Goal: Task Accomplishment & Management: Manage account settings

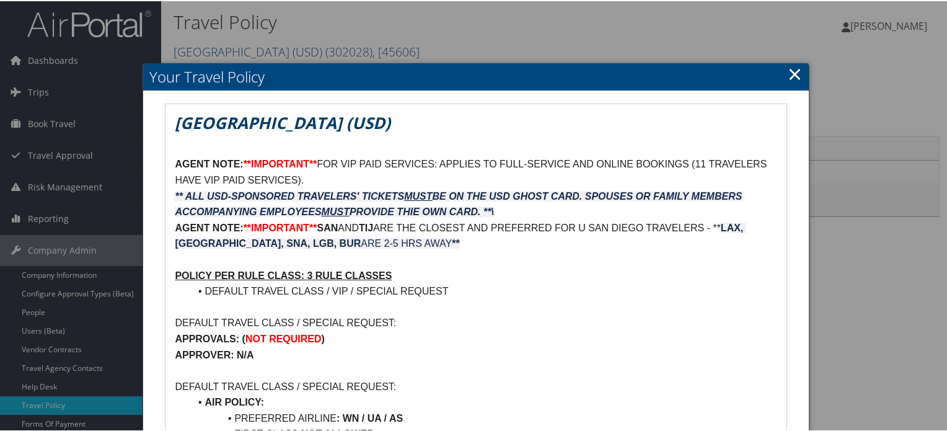
scroll to position [248, 0]
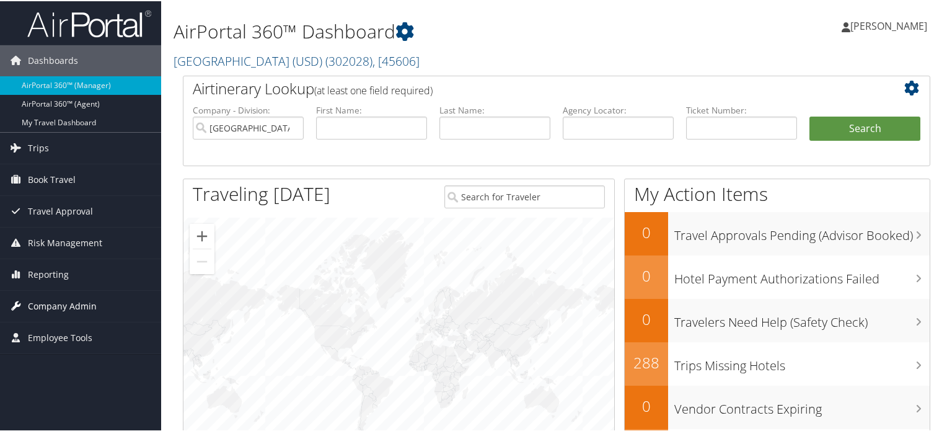
click at [51, 299] on span "Company Admin" at bounding box center [62, 304] width 69 height 31
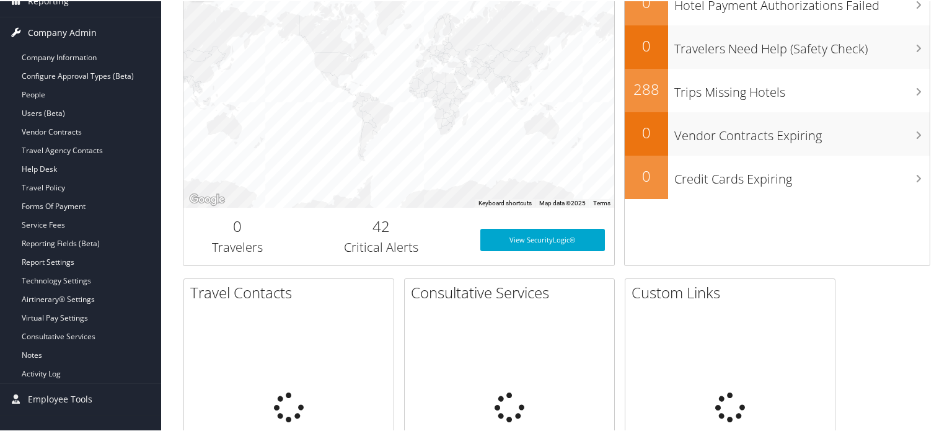
scroll to position [310, 0]
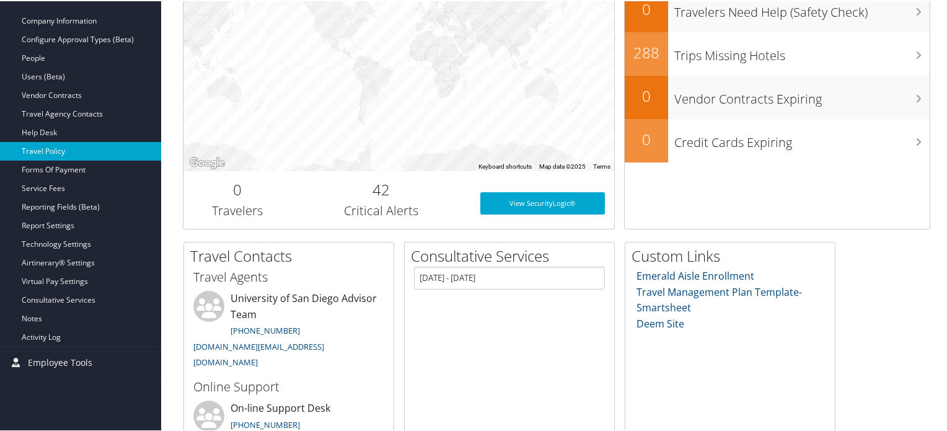
click at [54, 151] on link "Travel Policy" at bounding box center [80, 150] width 161 height 19
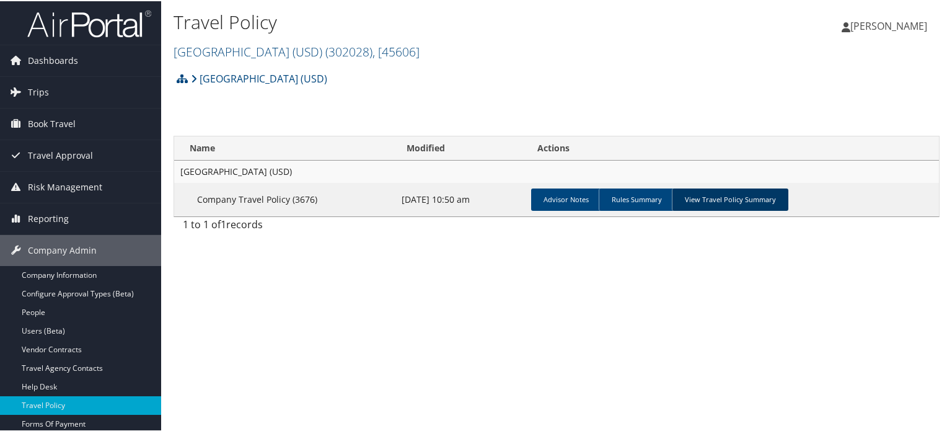
click at [737, 195] on link "View Travel Policy Summary" at bounding box center [730, 198] width 116 height 22
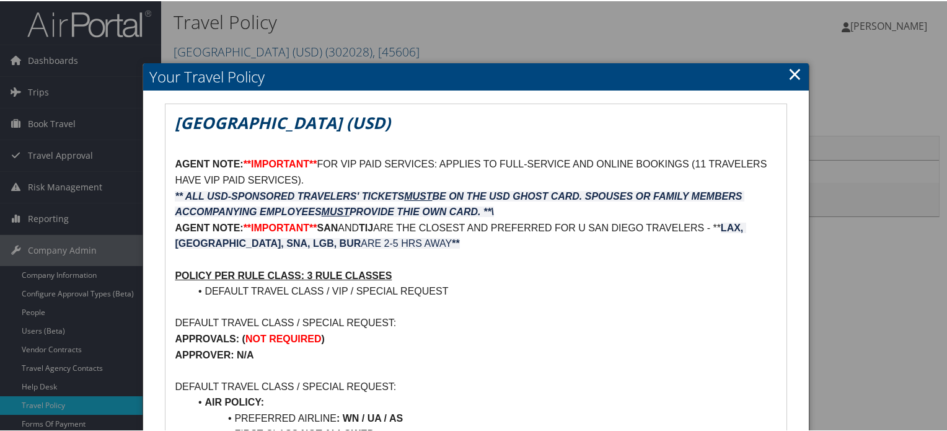
click at [791, 76] on link "×" at bounding box center [795, 72] width 14 height 25
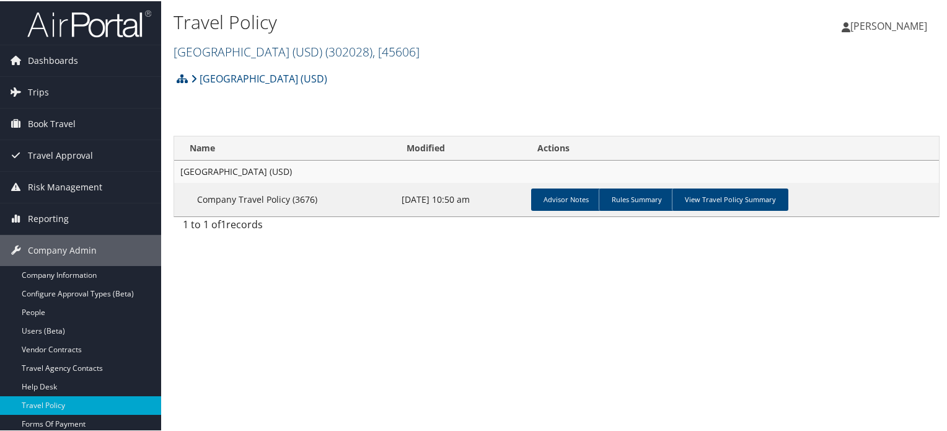
drag, startPoint x: 374, startPoint y: 62, endPoint x: 369, endPoint y: 54, distance: 9.5
click at [374, 61] on div "Travel Policy University of San Diego (USD) ( 302028 ) , [ 45606 ] University o…" at bounding box center [428, 35] width 511 height 59
click at [368, 49] on span "( 302028 )" at bounding box center [348, 50] width 47 height 17
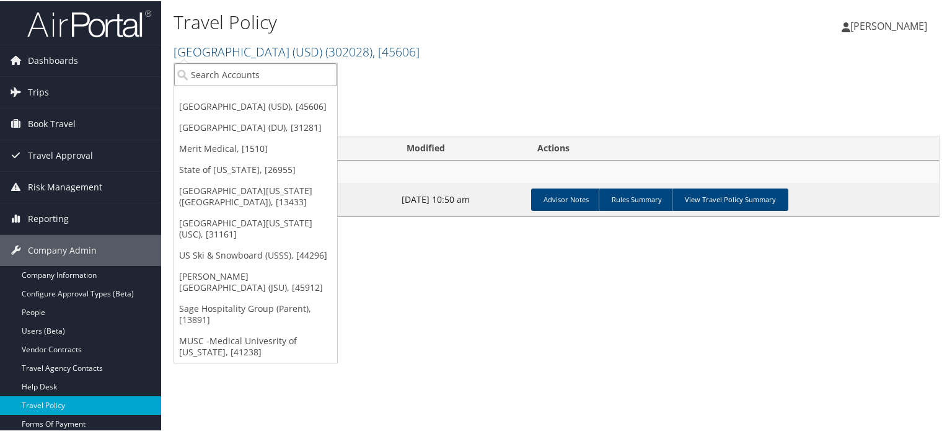
click at [309, 76] on input "search" at bounding box center [255, 73] width 163 height 23
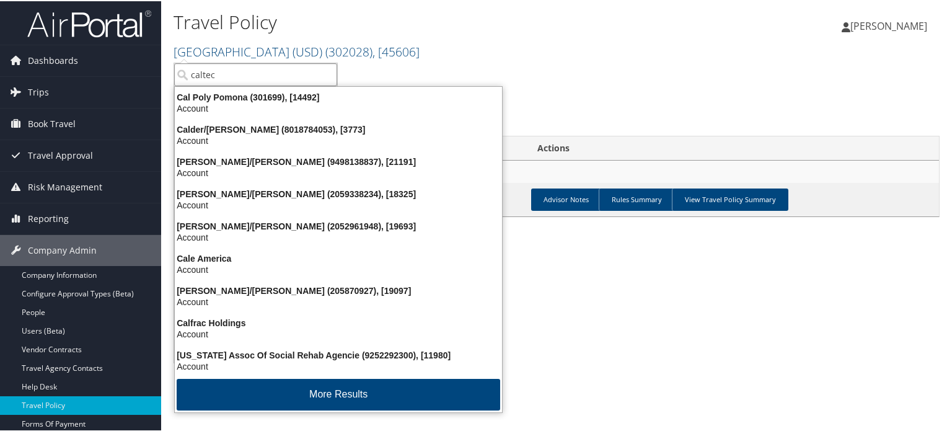
type input "caltech"
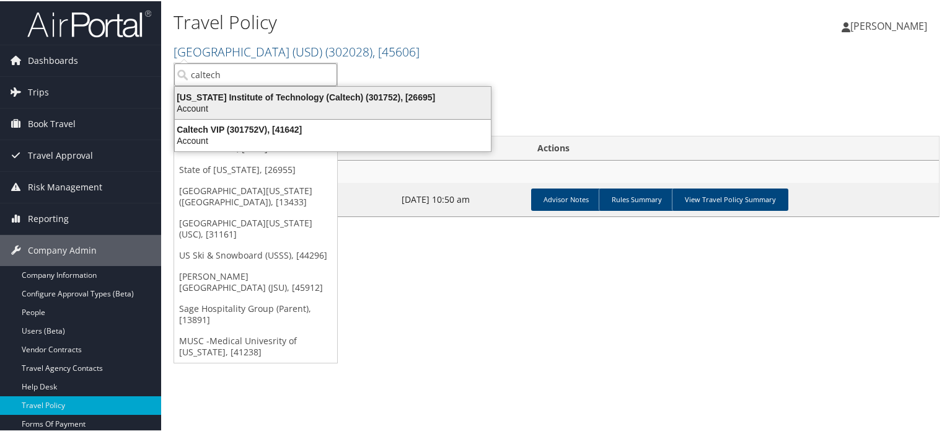
click at [305, 102] on div "Account" at bounding box center [332, 107] width 331 height 11
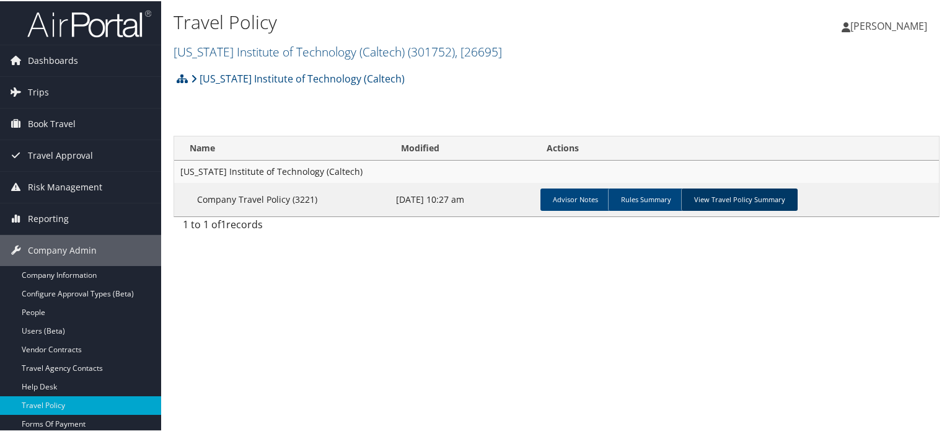
click at [714, 195] on link "View Travel Policy Summary" at bounding box center [739, 198] width 116 height 22
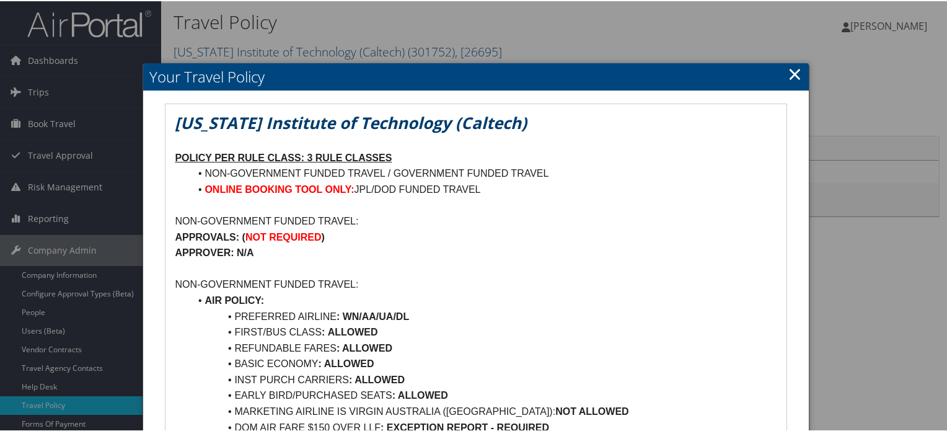
click at [798, 69] on h2 "Your Travel Policy" at bounding box center [475, 75] width 665 height 27
click at [793, 72] on link "×" at bounding box center [795, 72] width 14 height 25
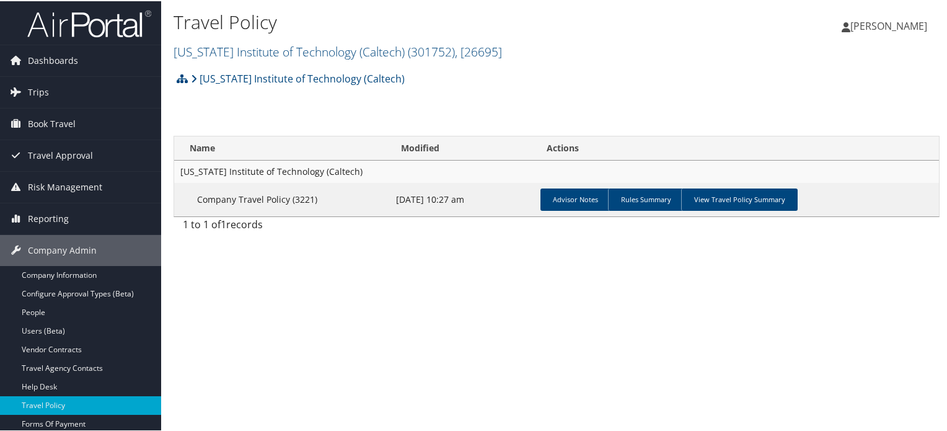
click at [109, 19] on img at bounding box center [89, 22] width 124 height 29
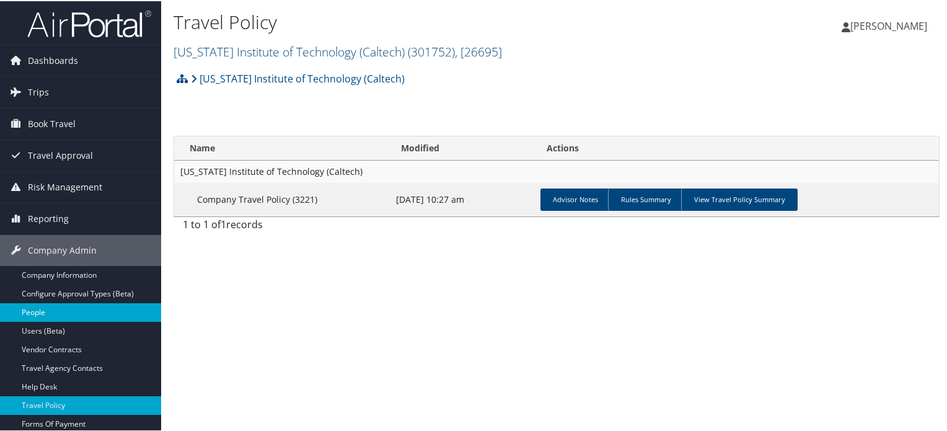
scroll to position [200, 0]
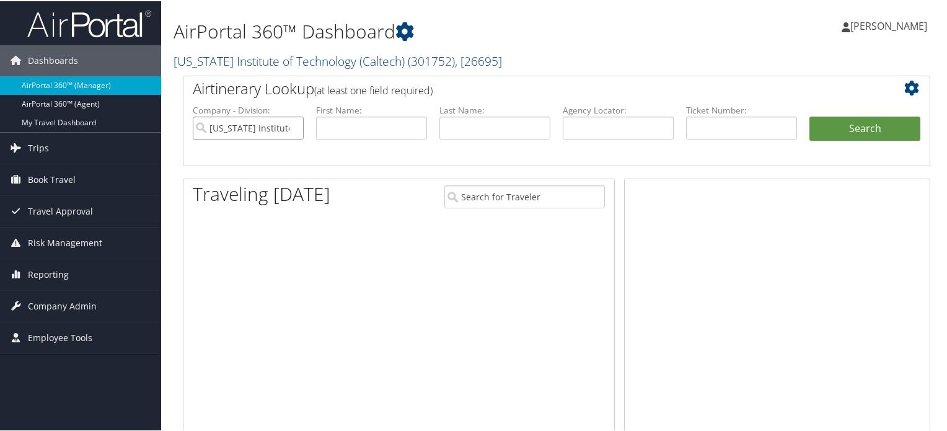
click at [293, 127] on input "[US_STATE] Institute of Technology (Caltech)" at bounding box center [248, 126] width 111 height 23
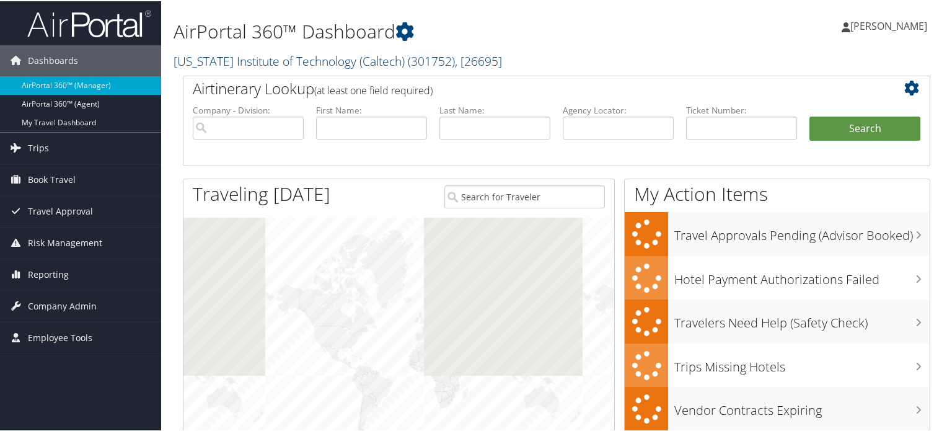
click at [273, 63] on link "California Institute of Technology (Caltech) ( 301752 ) , [ 26695 ]" at bounding box center [337, 59] width 328 height 17
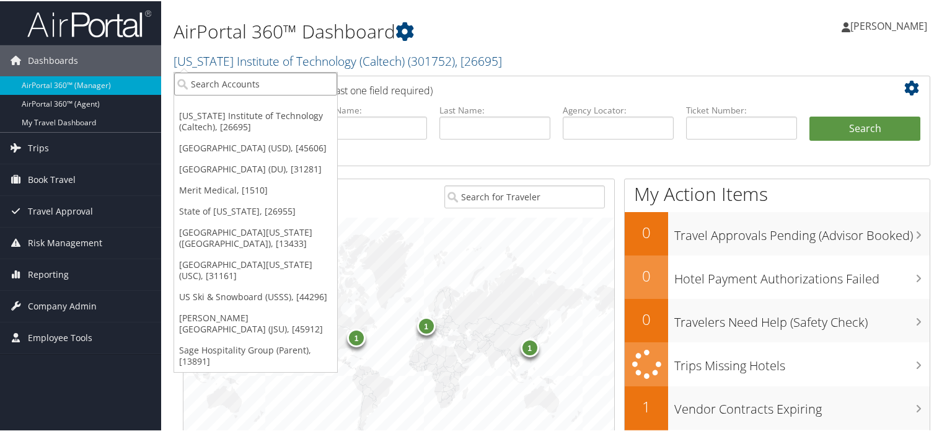
click at [272, 81] on input "search" at bounding box center [255, 82] width 163 height 23
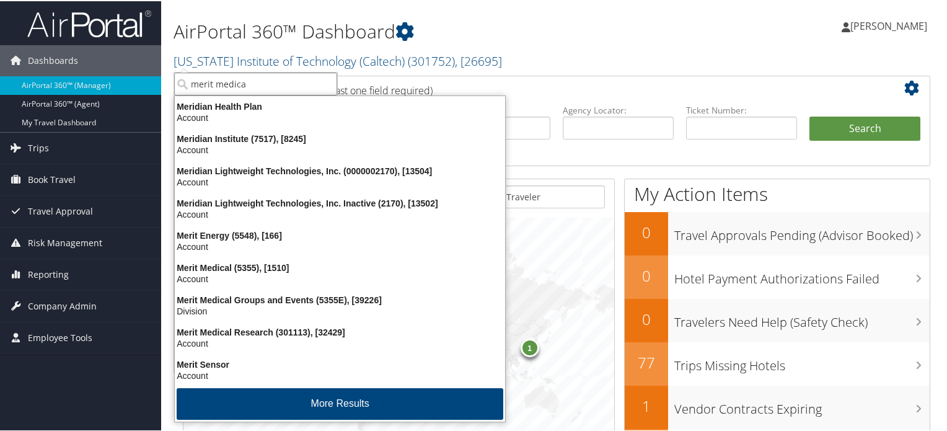
type input "merit medical"
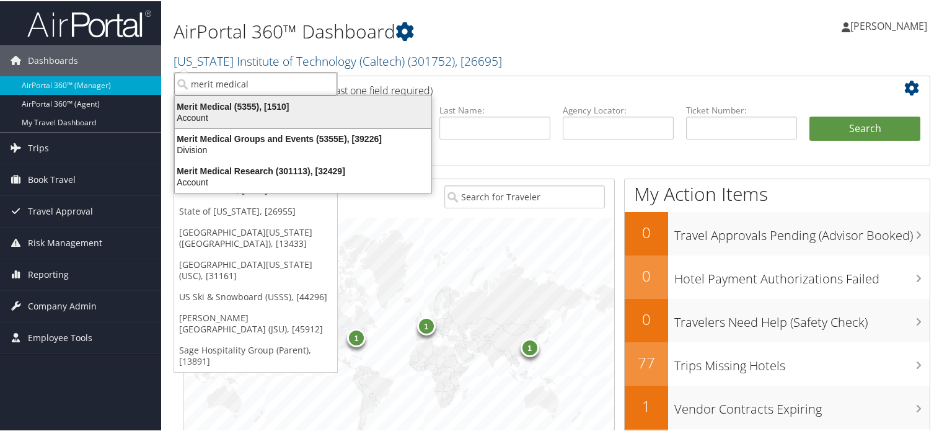
click at [281, 110] on div "Merit Medical (5355), [1510]" at bounding box center [302, 105] width 271 height 11
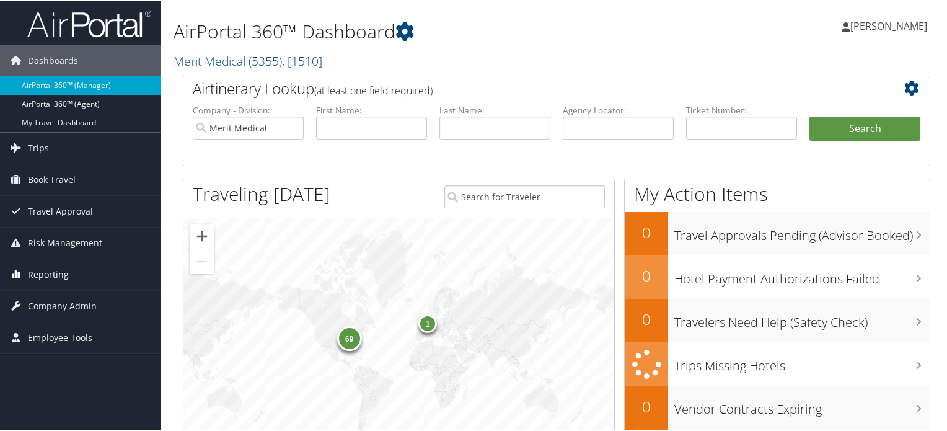
click at [47, 273] on span "Reporting" at bounding box center [48, 273] width 41 height 31
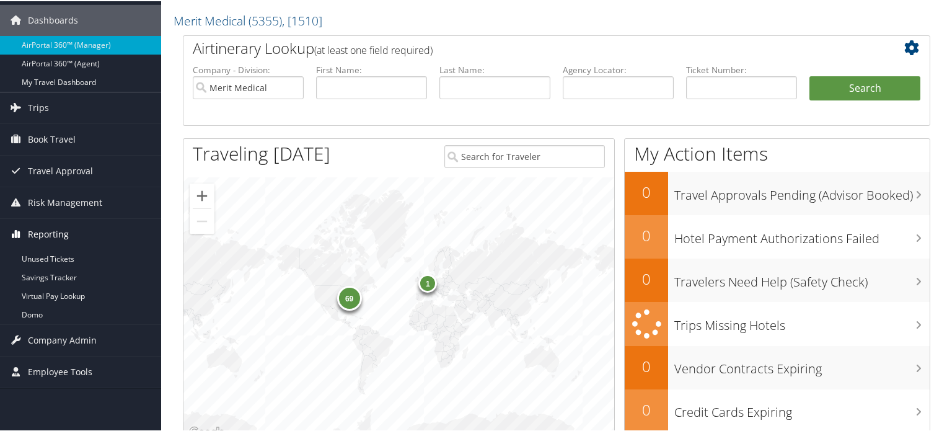
scroll to position [62, 0]
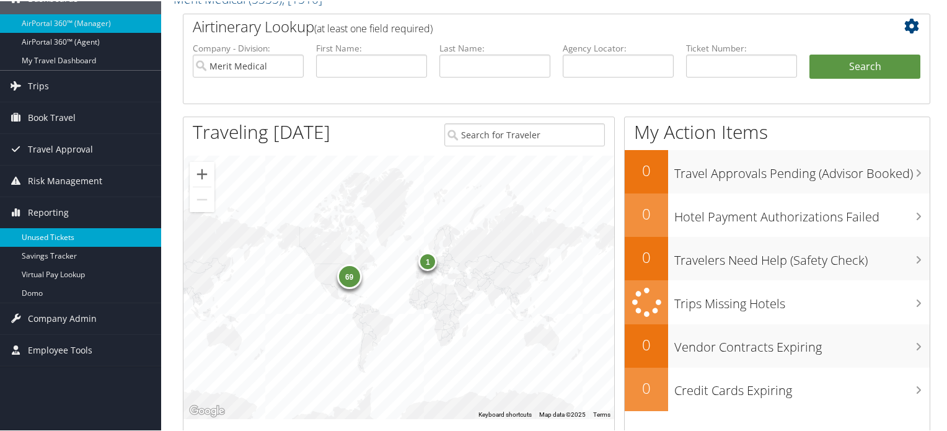
click at [58, 237] on link "Unused Tickets" at bounding box center [80, 236] width 161 height 19
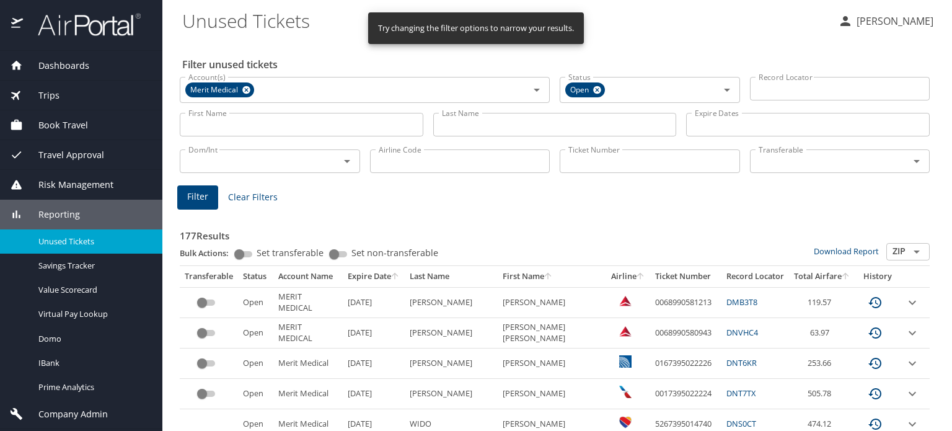
click at [266, 128] on input "First Name" at bounding box center [302, 125] width 244 height 24
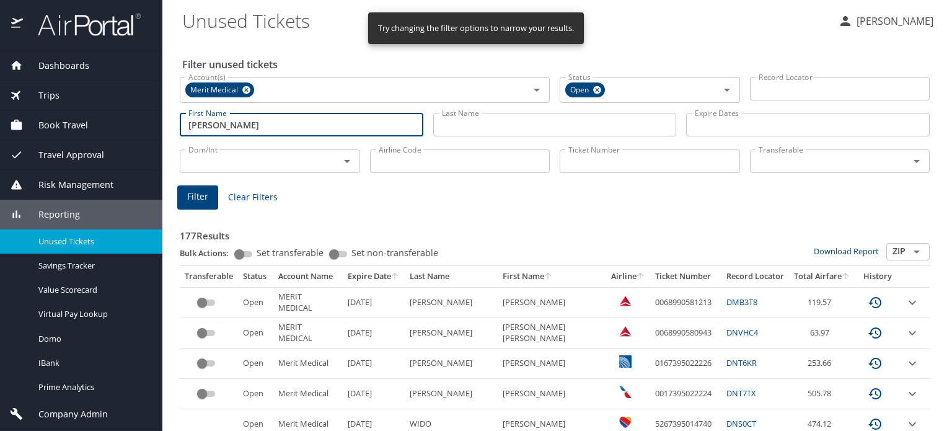
type input "SCOTT RICHARD"
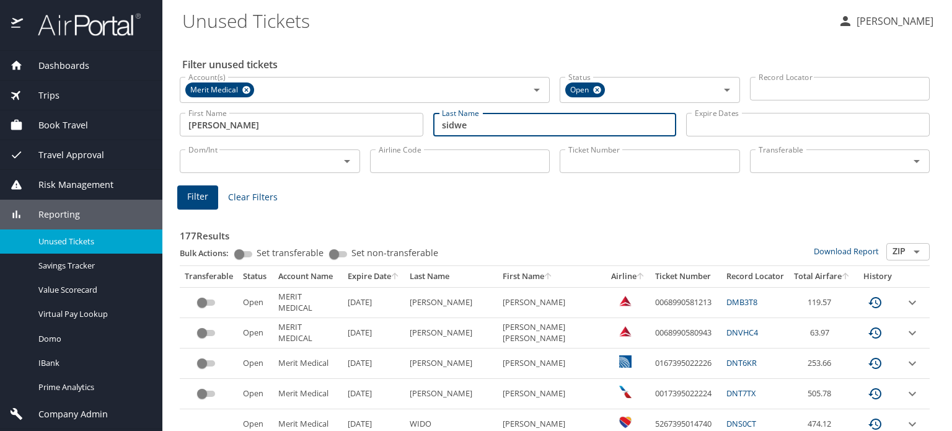
type input "sidwell"
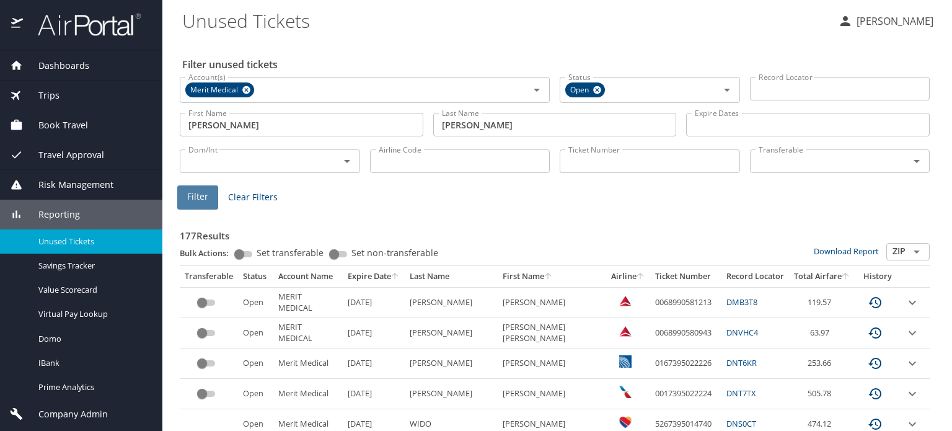
click at [200, 194] on span "Filter" at bounding box center [197, 196] width 21 height 15
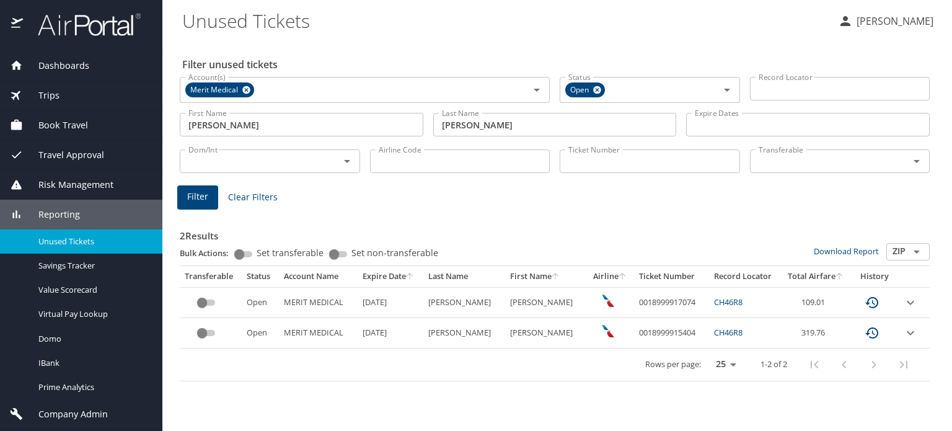
click at [912, 299] on icon "expand row" at bounding box center [910, 302] width 15 height 15
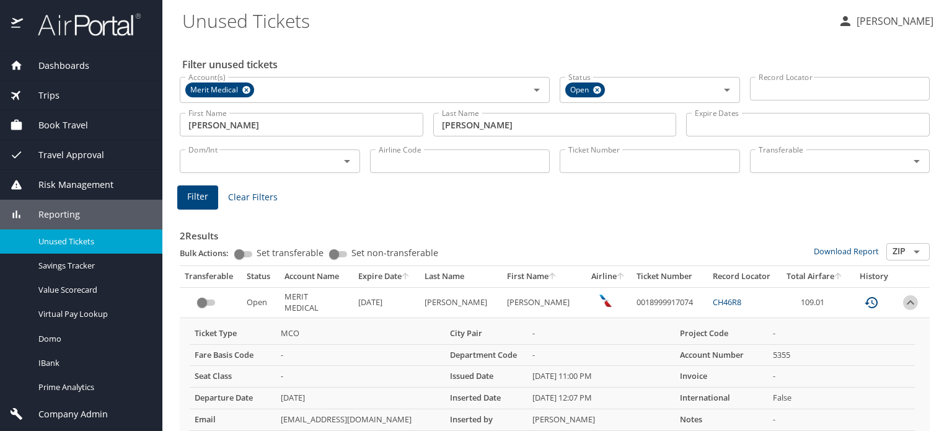
click at [905, 302] on icon "expand row" at bounding box center [910, 302] width 15 height 15
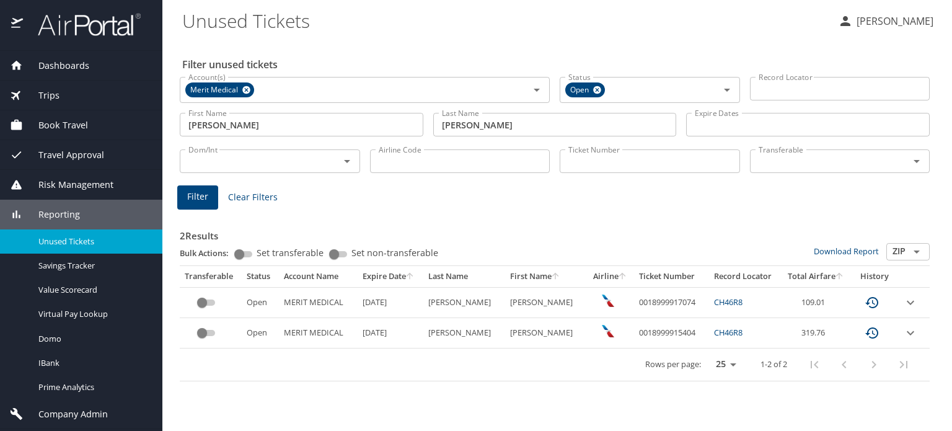
click at [913, 333] on icon "expand row" at bounding box center [910, 332] width 15 height 15
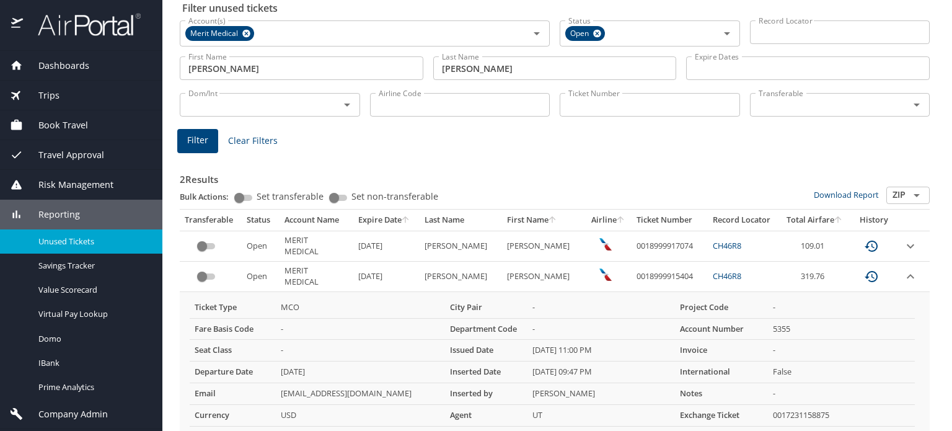
scroll to position [115, 0]
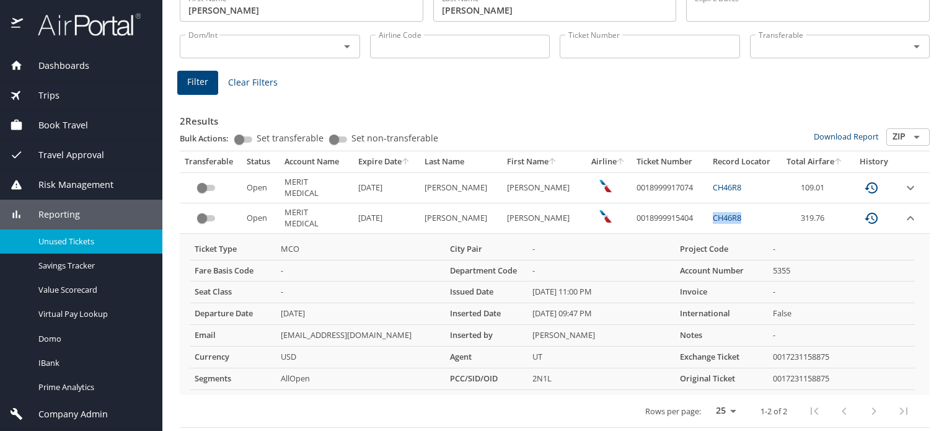
drag, startPoint x: 731, startPoint y: 220, endPoint x: 695, endPoint y: 219, distance: 36.6
click at [708, 219] on td "CH46R8" at bounding box center [744, 218] width 72 height 30
copy link "CH46R8"
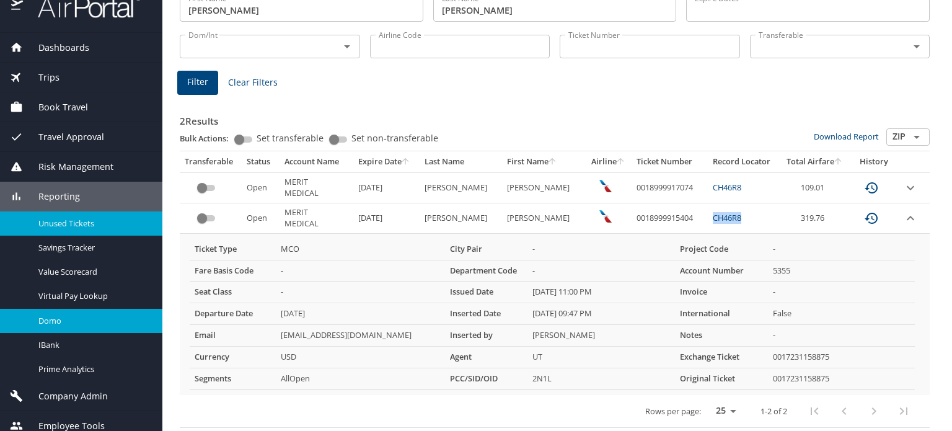
scroll to position [27, 0]
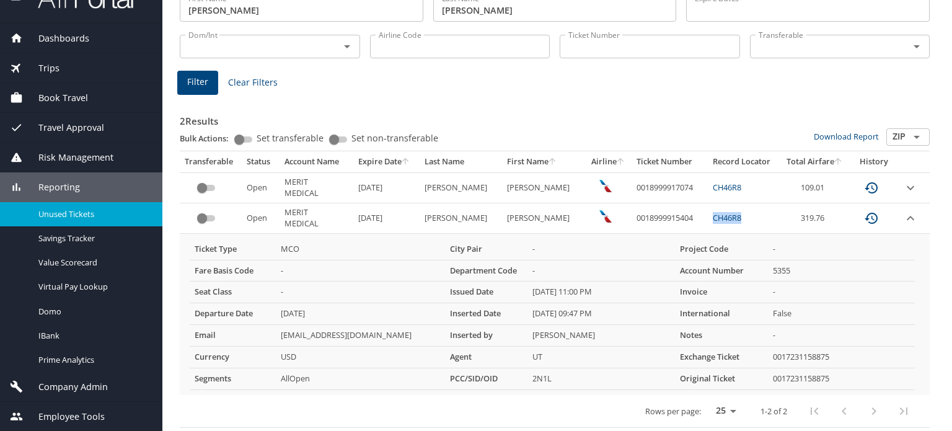
click at [74, 381] on span "Company Admin" at bounding box center [65, 387] width 85 height 14
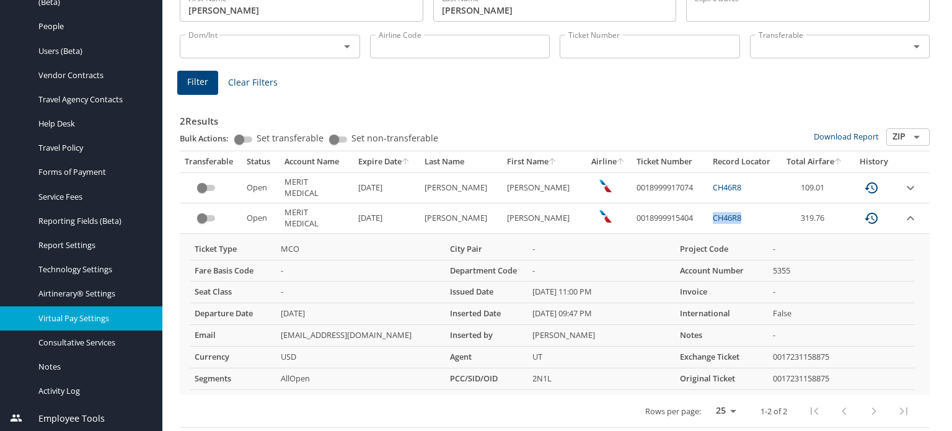
scroll to position [307, 0]
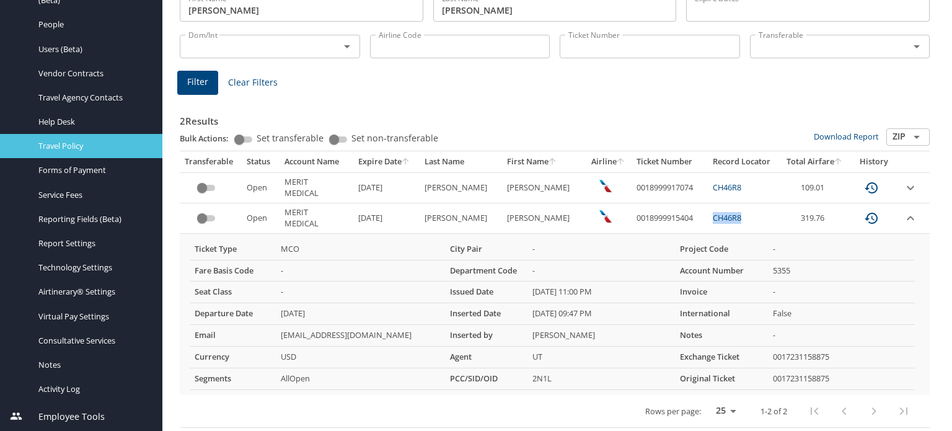
click at [62, 147] on span "Travel Policy" at bounding box center [92, 146] width 109 height 12
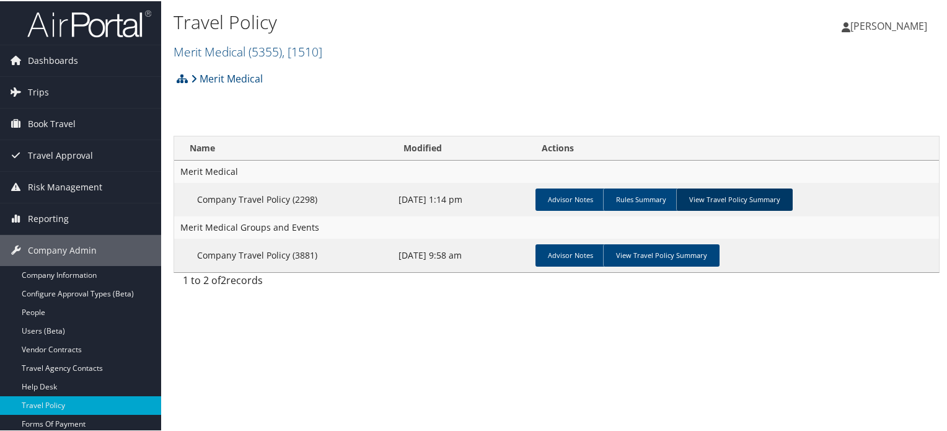
click at [722, 191] on link "View Travel Policy Summary" at bounding box center [734, 198] width 116 height 22
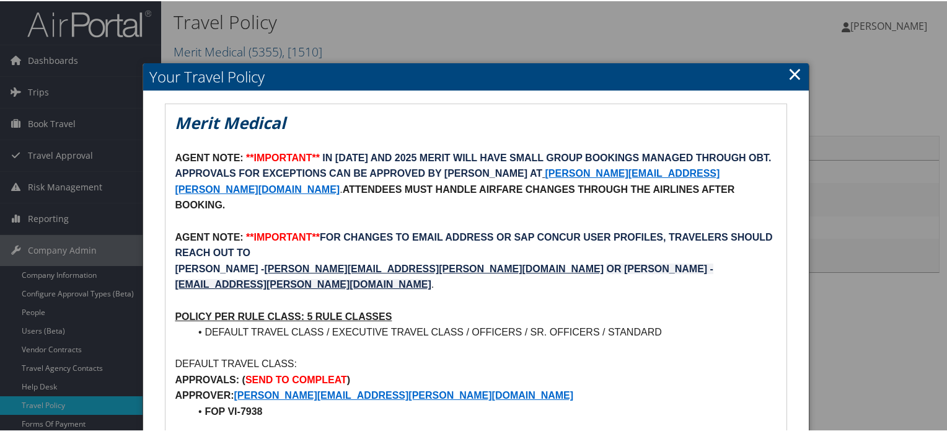
click at [789, 77] on link "×" at bounding box center [795, 72] width 14 height 25
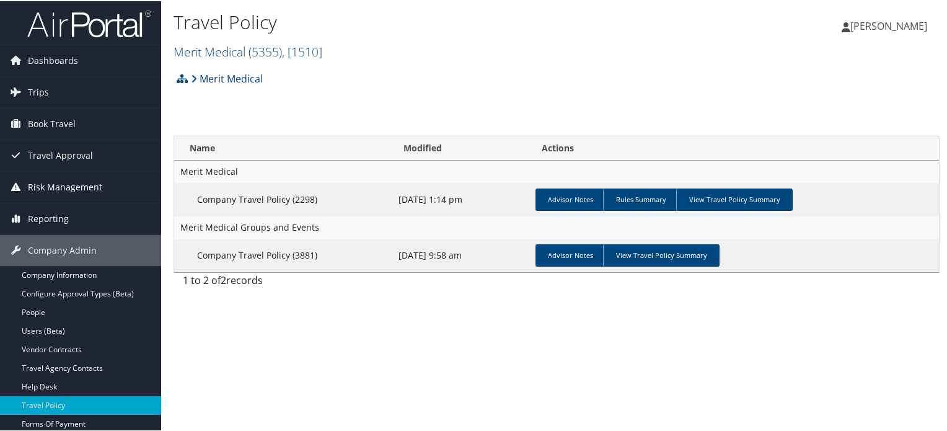
click at [64, 183] on span "Risk Management" at bounding box center [65, 185] width 74 height 31
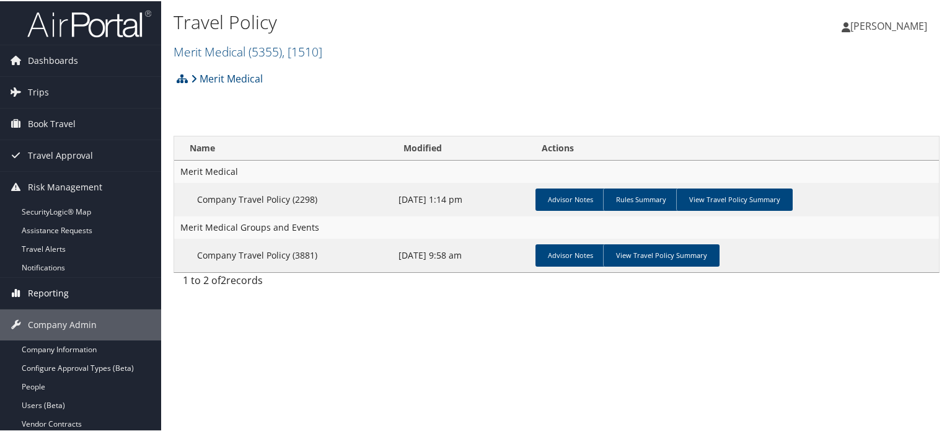
click at [59, 299] on span "Reporting" at bounding box center [48, 291] width 41 height 31
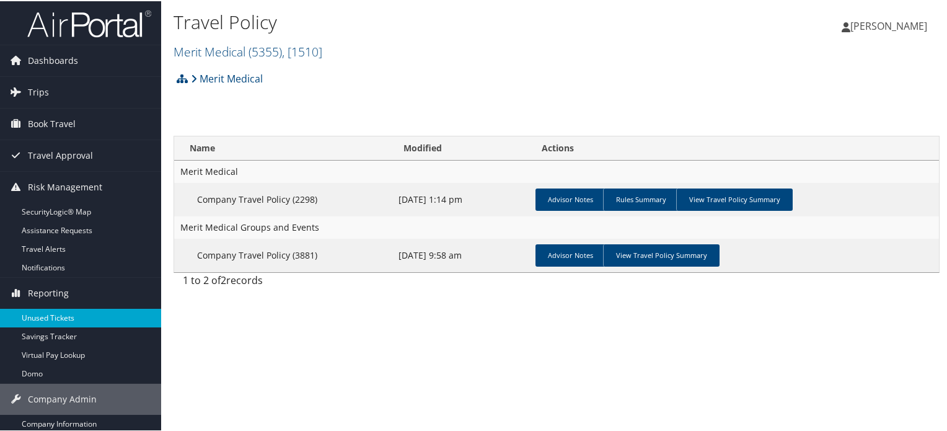
click at [64, 322] on link "Unused Tickets" at bounding box center [80, 316] width 161 height 19
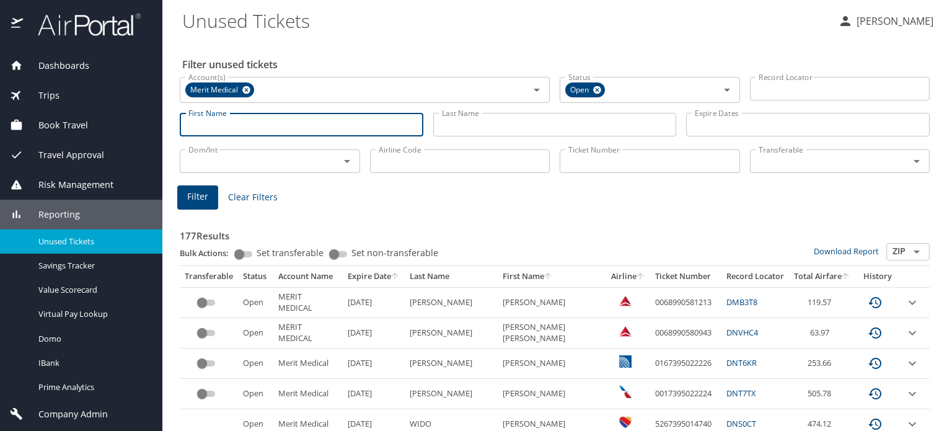
click at [292, 130] on input "First Name" at bounding box center [302, 125] width 244 height 24
type input "SCOTT RICHARD"
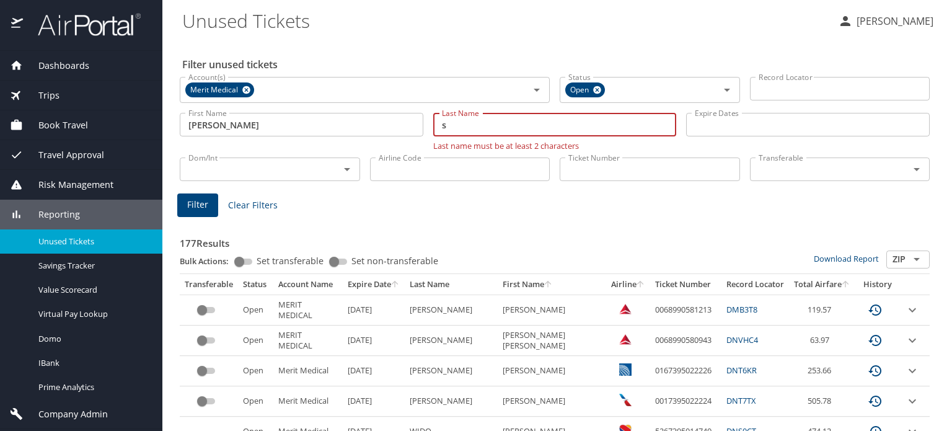
type input "sidwell"
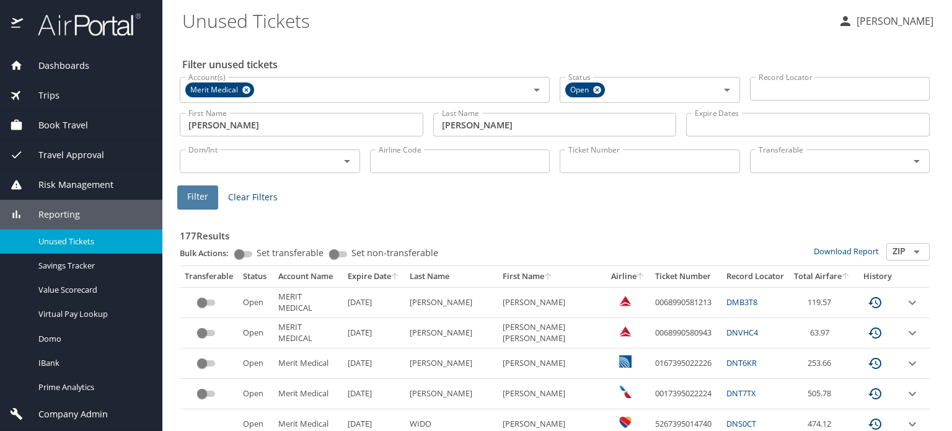
click at [201, 193] on span "Filter" at bounding box center [197, 196] width 21 height 15
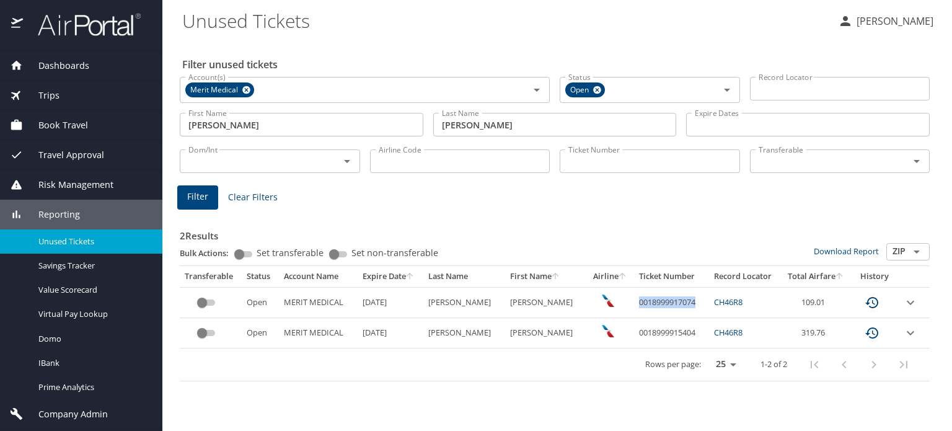
drag, startPoint x: 689, startPoint y: 305, endPoint x: 624, endPoint y: 302, distance: 65.1
click at [634, 302] on td "0018999917074" at bounding box center [672, 302] width 76 height 30
copy td "0018999917074"
drag, startPoint x: 686, startPoint y: 331, endPoint x: 622, endPoint y: 331, distance: 63.8
click at [634, 331] on td "0018999915404" at bounding box center [672, 333] width 76 height 30
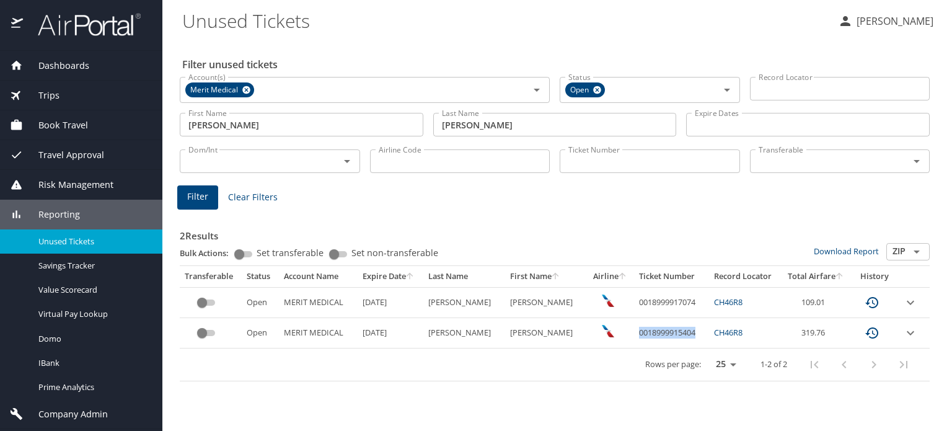
copy td "0018999915404"
click at [639, 326] on td "0018999915404" at bounding box center [672, 333] width 76 height 30
click at [670, 341] on td "0018999915404" at bounding box center [672, 333] width 76 height 30
click at [665, 334] on td "0018999915404" at bounding box center [672, 333] width 76 height 30
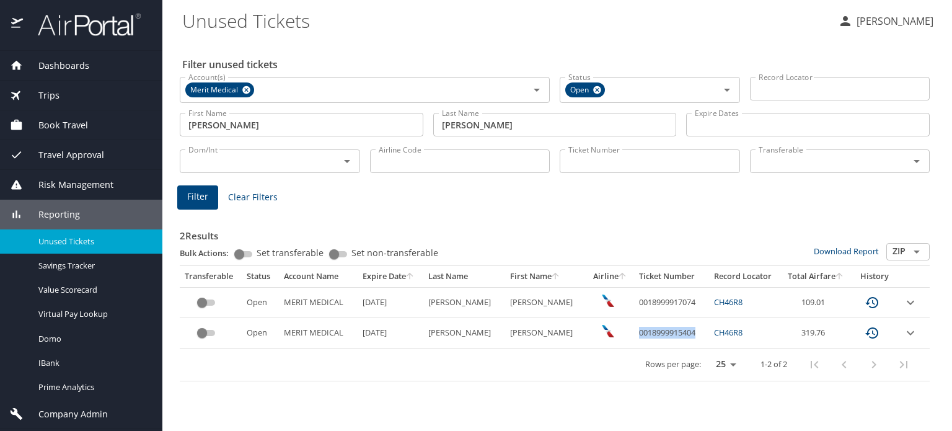
click at [665, 334] on td "0018999915404" at bounding box center [672, 333] width 76 height 30
click at [244, 90] on icon at bounding box center [246, 90] width 8 height 8
click at [89, 170] on div "Risk Management SecurityLogic® Map Assistance Requests Travel Alerts Notificati…" at bounding box center [81, 185] width 162 height 30
click at [89, 180] on span "Risk Management" at bounding box center [68, 185] width 90 height 14
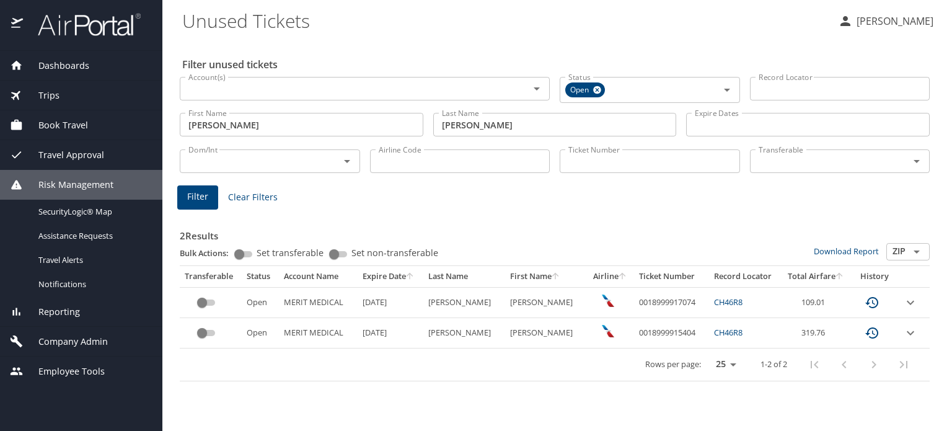
click at [91, 156] on span "Travel Approval" at bounding box center [63, 155] width 81 height 14
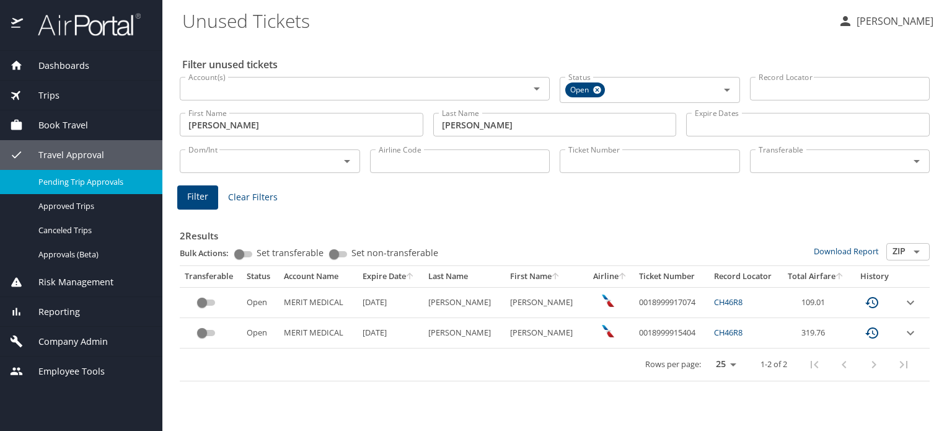
click at [98, 183] on span "Pending Trip Approvals" at bounding box center [92, 182] width 109 height 12
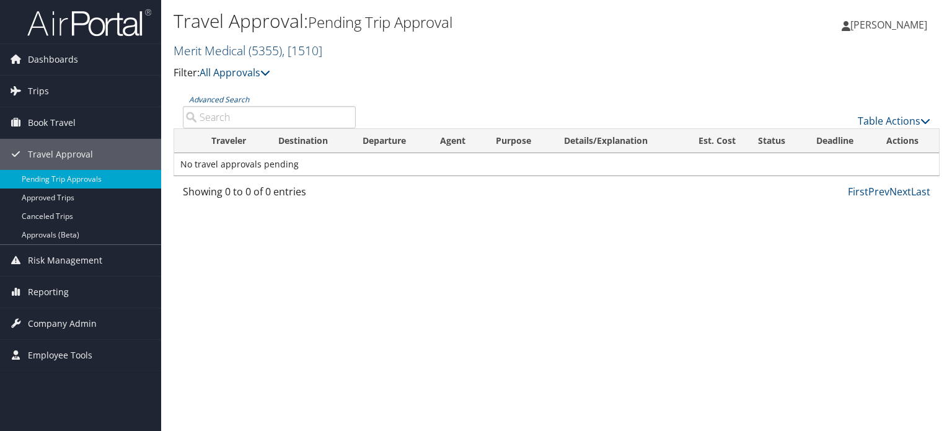
click at [269, 52] on span "( 5355 )" at bounding box center [264, 50] width 33 height 17
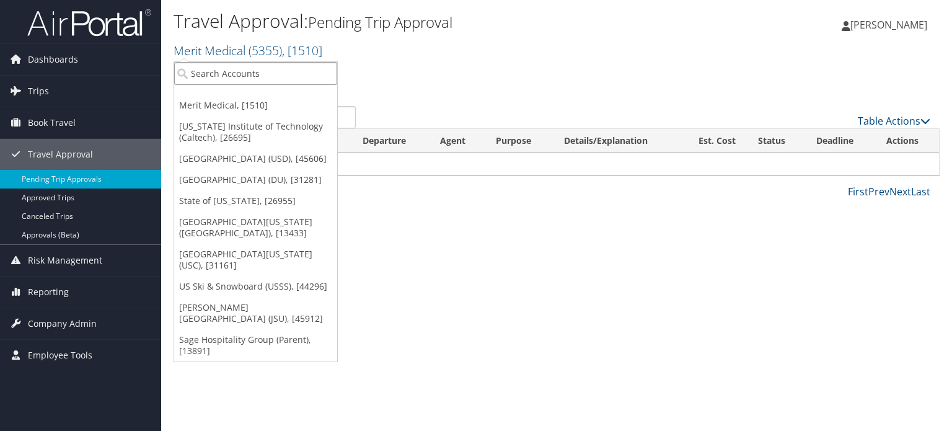
click at [260, 64] on input "search" at bounding box center [255, 73] width 163 height 23
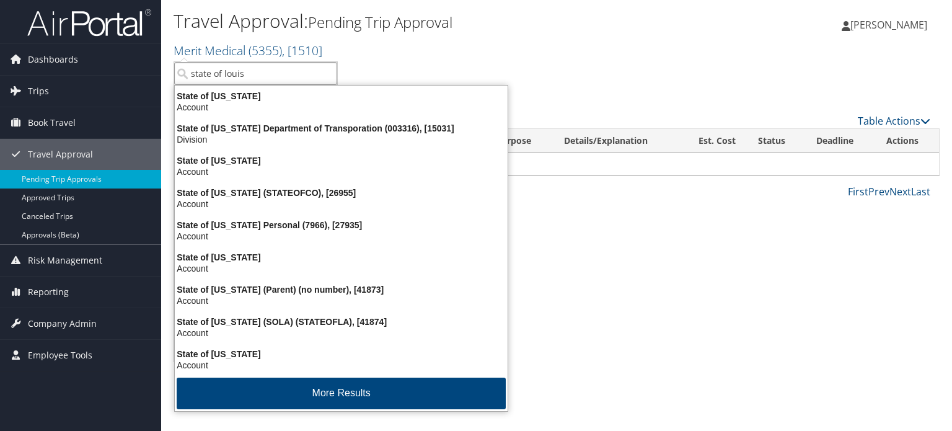
type input "state of louisi"
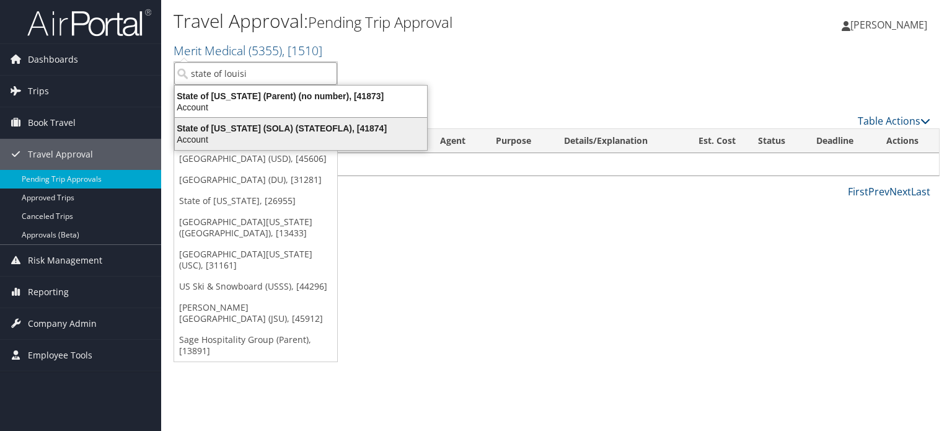
click at [270, 131] on div "State of Louisiana (SOLA) (STATEOFLA), [41874]" at bounding box center [300, 128] width 267 height 11
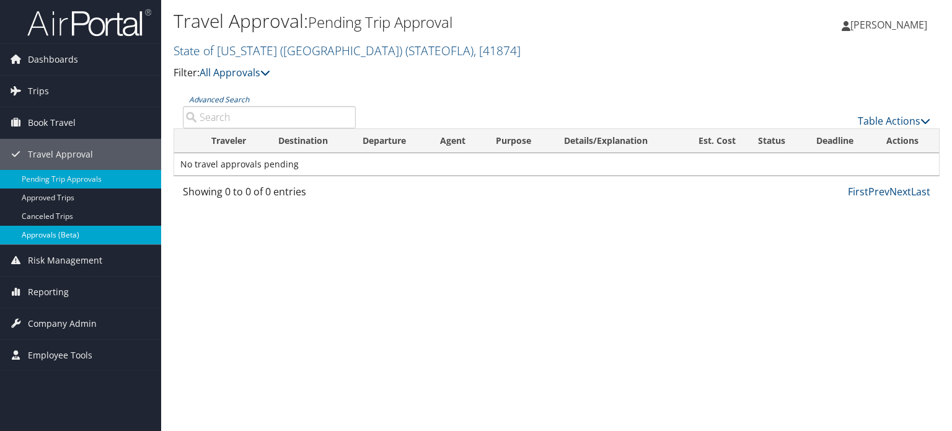
click at [53, 227] on link "Approvals (Beta)" at bounding box center [80, 235] width 161 height 19
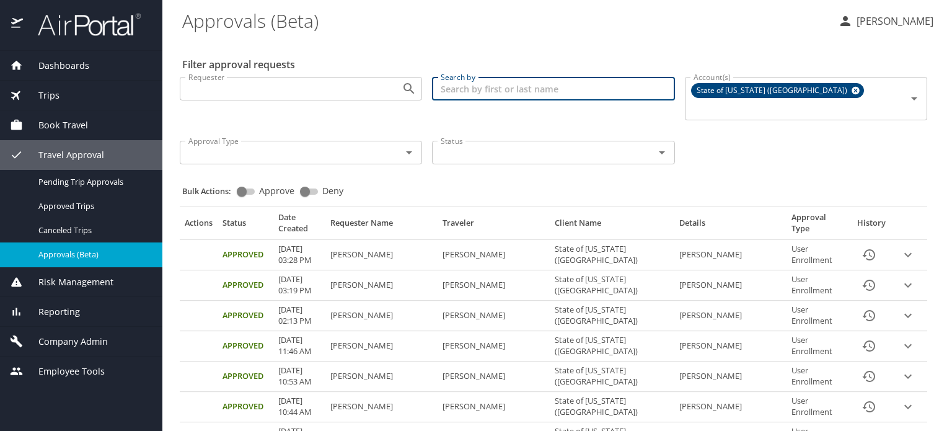
click at [481, 87] on input "Search by" at bounding box center [553, 89] width 242 height 24
type input "[PERSON_NAME]"
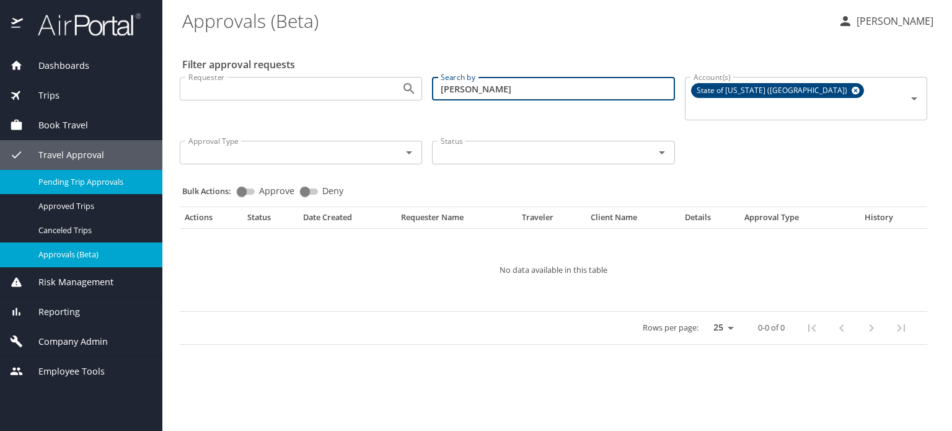
click at [96, 179] on span "Pending Trip Approvals" at bounding box center [92, 182] width 109 height 12
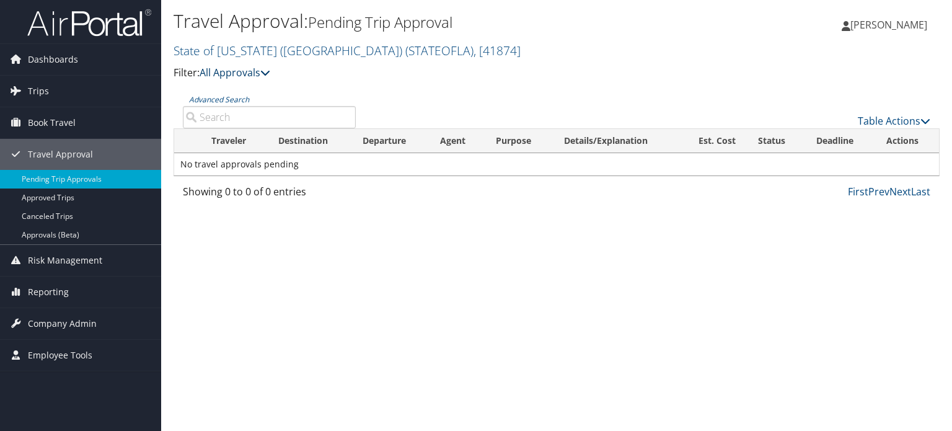
click at [270, 74] on icon at bounding box center [265, 73] width 10 height 10
click at [270, 95] on link "My Approvals" at bounding box center [284, 91] width 163 height 21
click at [914, 115] on link "Table Actions" at bounding box center [894, 121] width 72 height 14
click at [684, 87] on div at bounding box center [476, 215] width 952 height 431
click at [211, 118] on input "Advanced Search" at bounding box center [269, 117] width 173 height 22
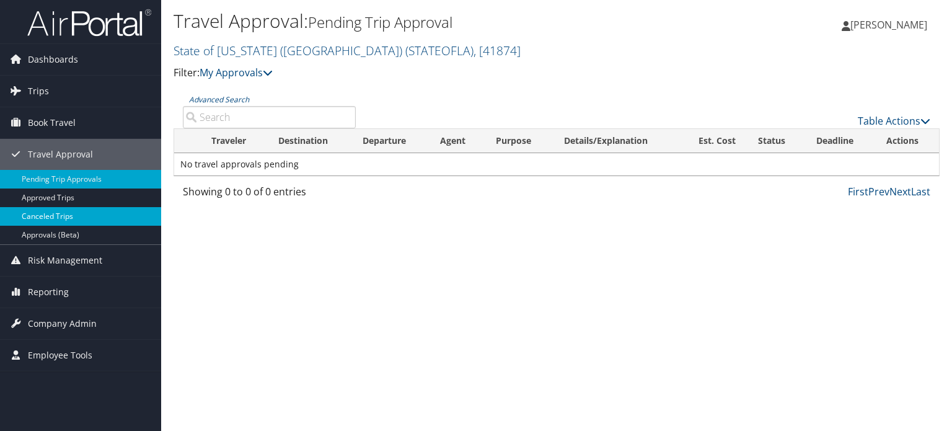
click at [80, 209] on link "Canceled Trips" at bounding box center [80, 216] width 161 height 19
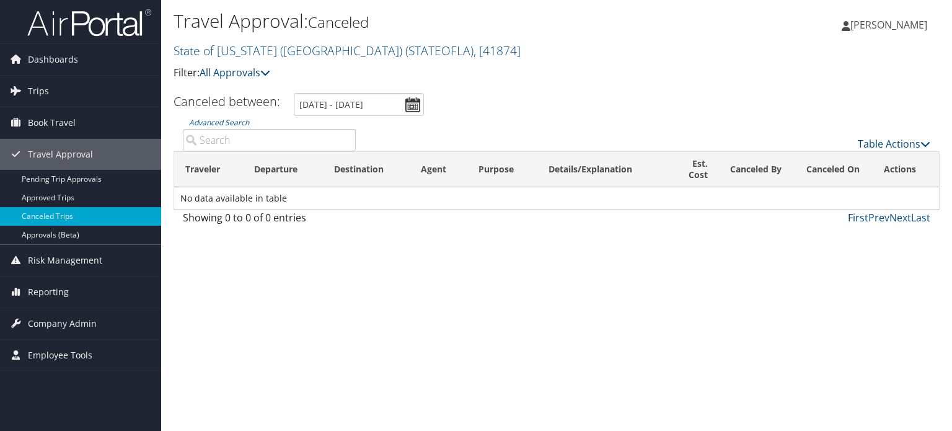
click at [411, 110] on input "[DATE] - [DATE]" at bounding box center [359, 104] width 130 height 23
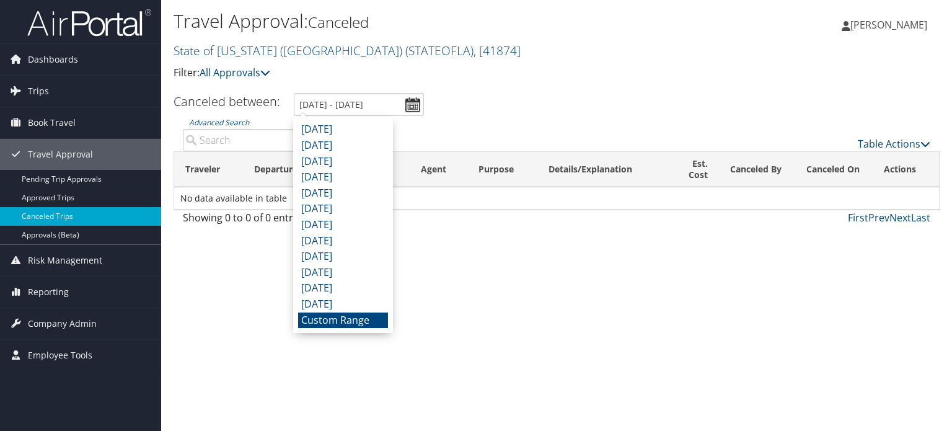
click at [340, 325] on li "Custom Range" at bounding box center [343, 320] width 90 height 16
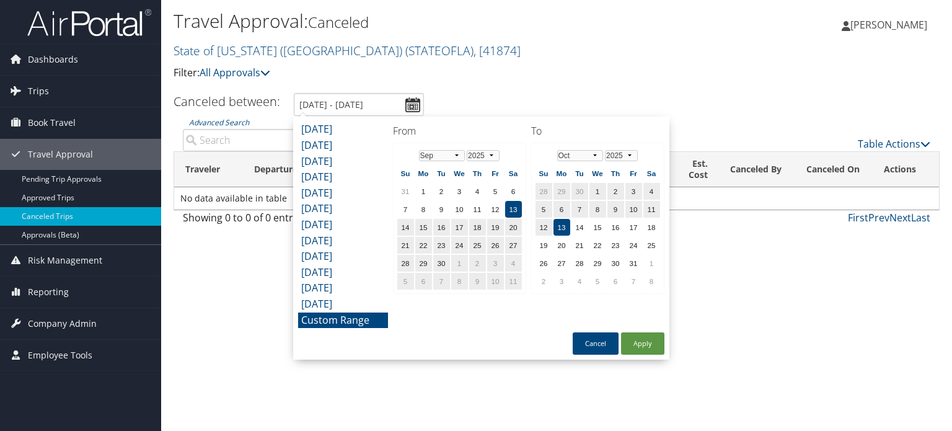
click at [553, 226] on td "13" at bounding box center [561, 227] width 17 height 17
click at [543, 229] on td "12" at bounding box center [543, 227] width 17 height 17
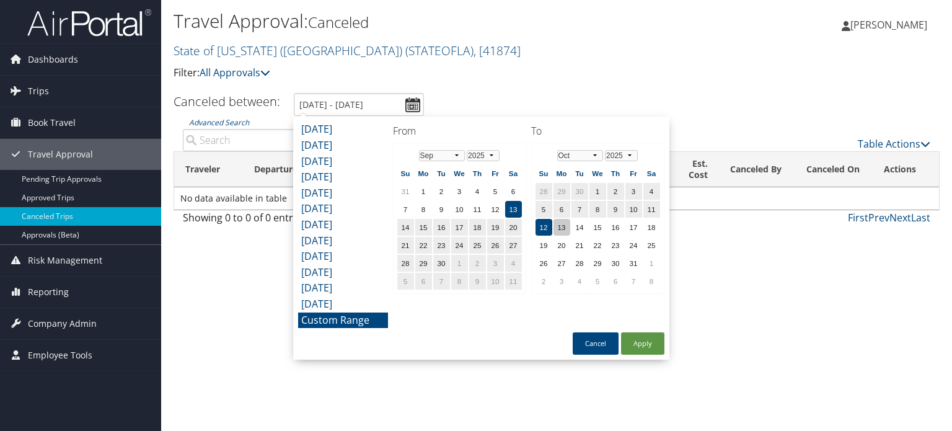
click at [562, 221] on td "13" at bounding box center [561, 227] width 17 height 17
click at [436, 261] on td "30" at bounding box center [441, 263] width 17 height 17
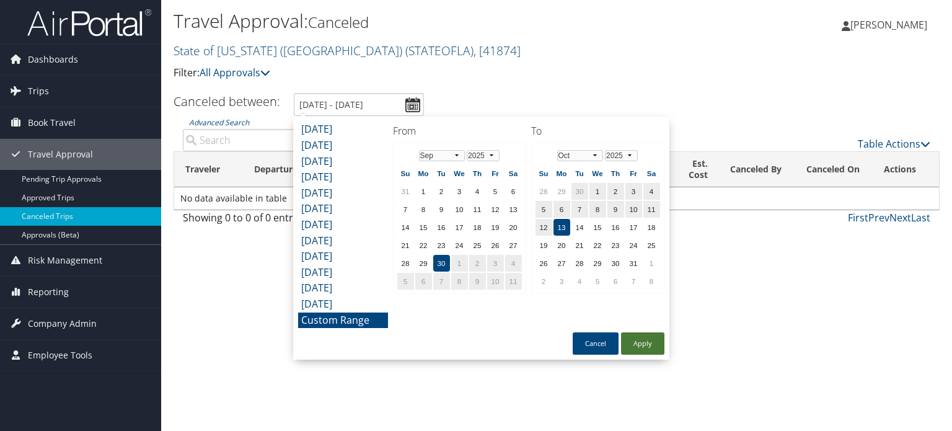
click at [642, 344] on button "Apply" at bounding box center [642, 343] width 43 height 22
type input "9/30/2025 - 10/13/2025"
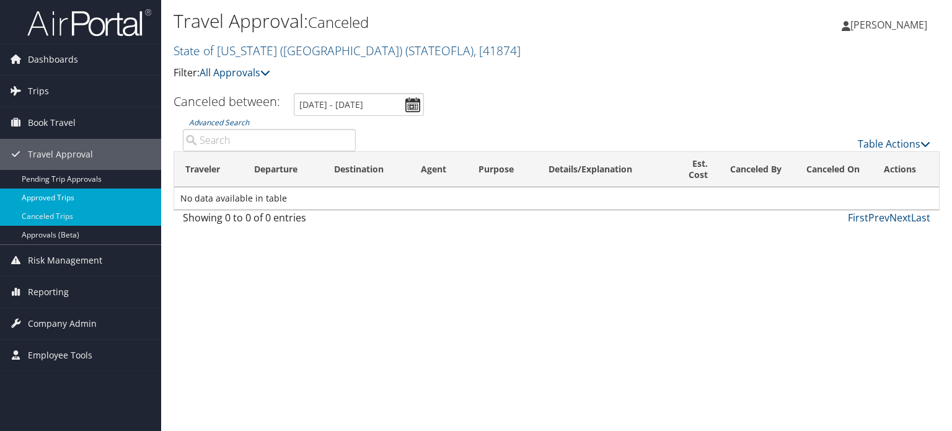
click at [52, 203] on link "Approved Trips" at bounding box center [80, 197] width 161 height 19
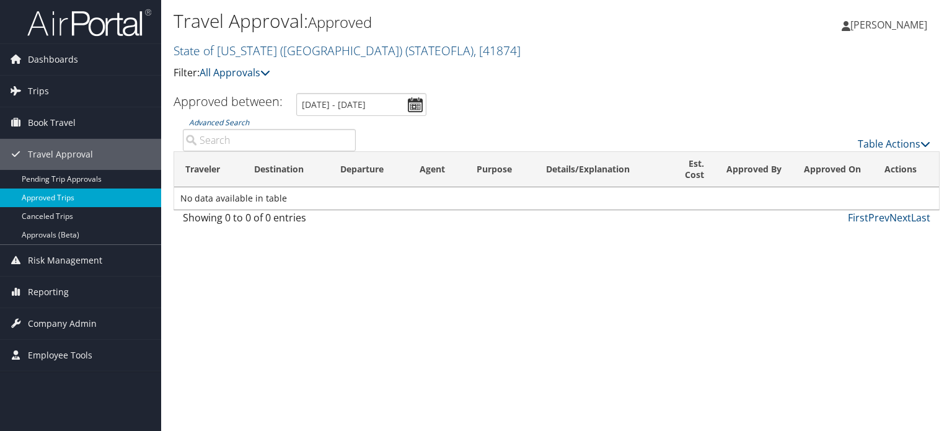
drag, startPoint x: 0, startPoint y: 0, endPoint x: 52, endPoint y: 203, distance: 209.2
click at [52, 203] on link "Approved Trips" at bounding box center [80, 197] width 161 height 19
click at [79, 178] on link "Pending Trip Approvals" at bounding box center [80, 179] width 161 height 19
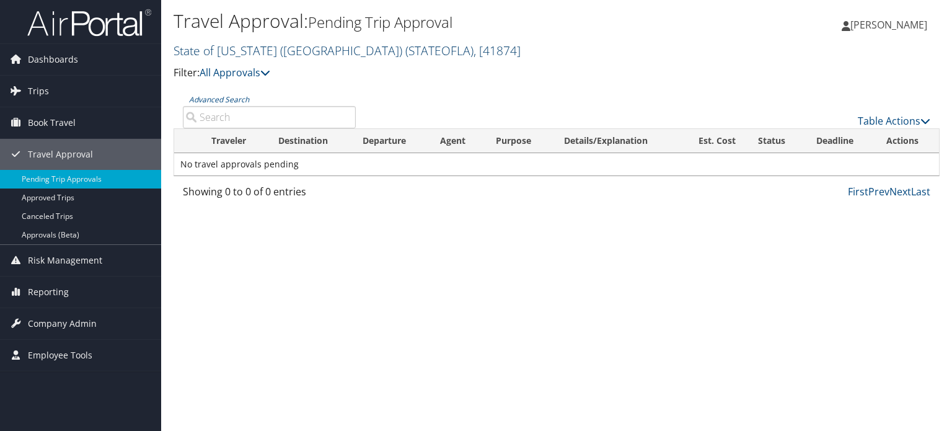
click at [405, 56] on span "( STATEOFLA )" at bounding box center [439, 50] width 68 height 17
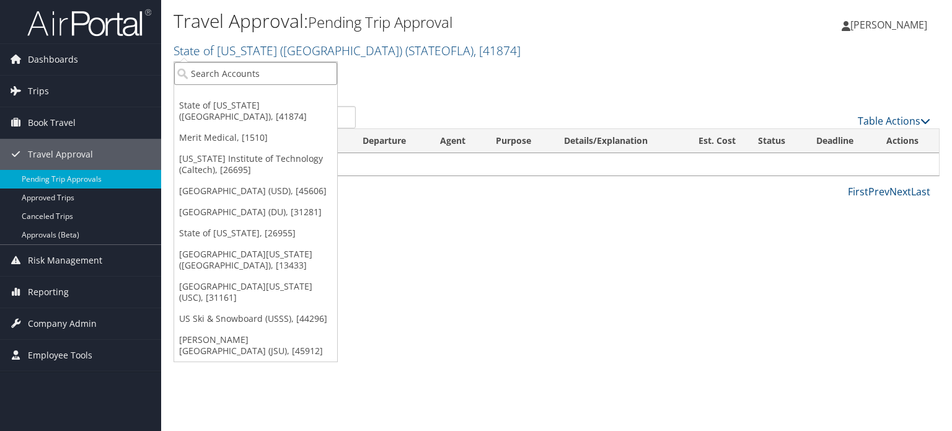
click at [325, 69] on input "search" at bounding box center [255, 73] width 163 height 23
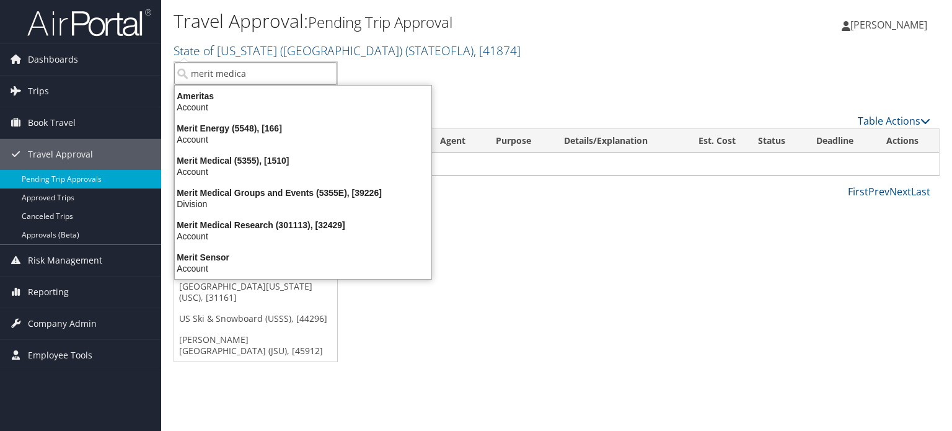
type input "merit medical"
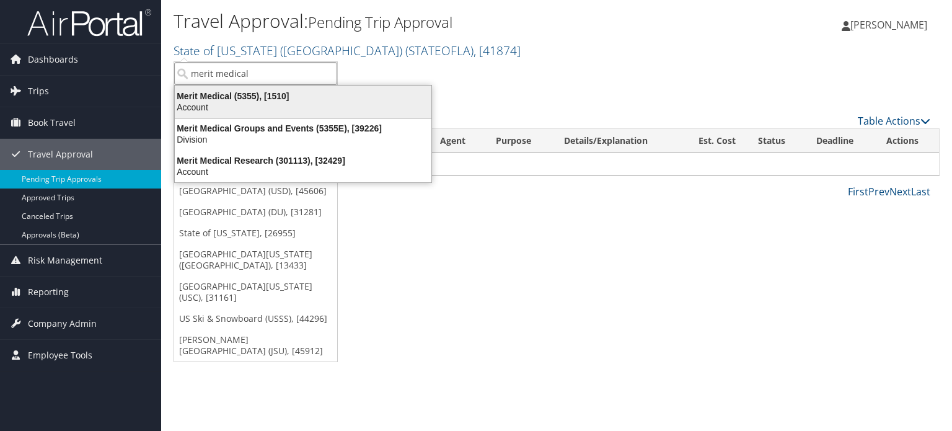
click at [291, 94] on div "Merit Medical (5355), [1510]" at bounding box center [302, 95] width 271 height 11
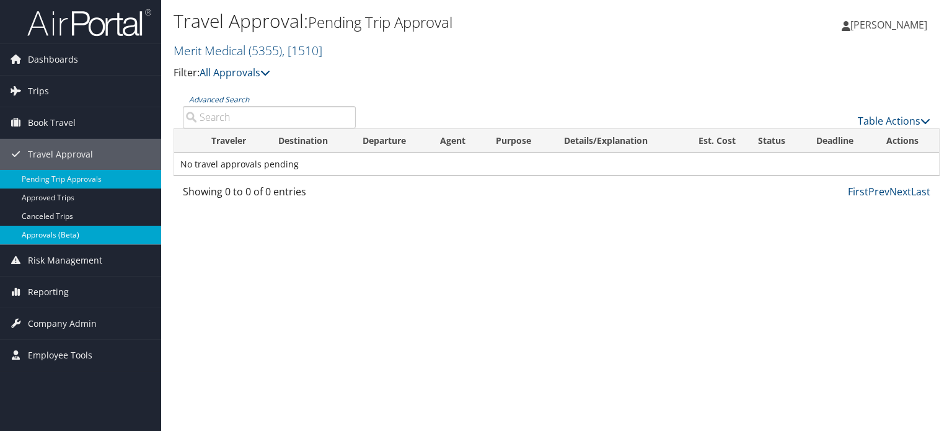
click at [46, 227] on link "Approvals (Beta)" at bounding box center [80, 235] width 161 height 19
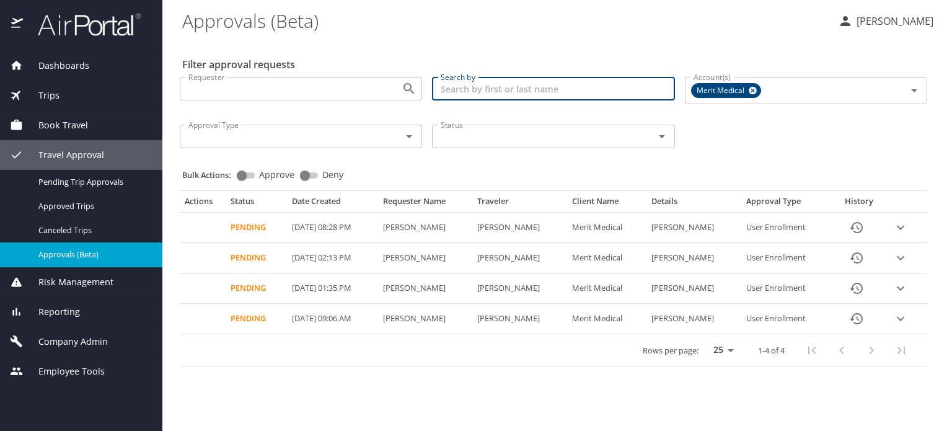
click at [501, 95] on input "Search by" at bounding box center [553, 89] width 242 height 24
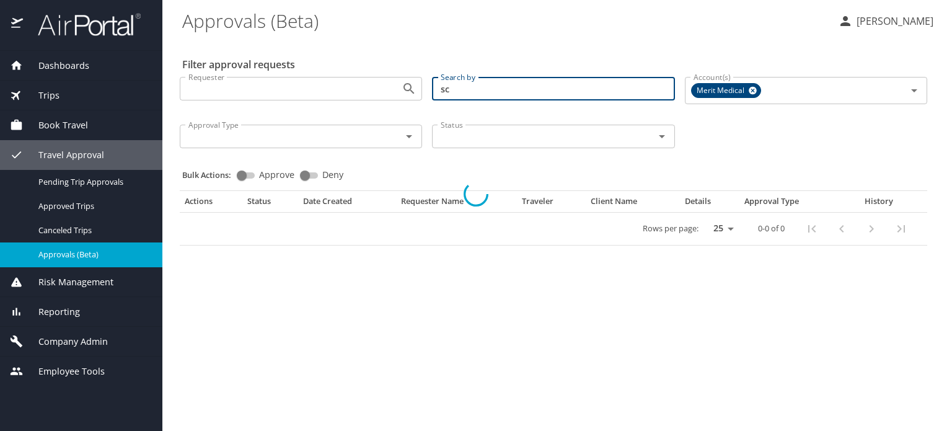
type input "s"
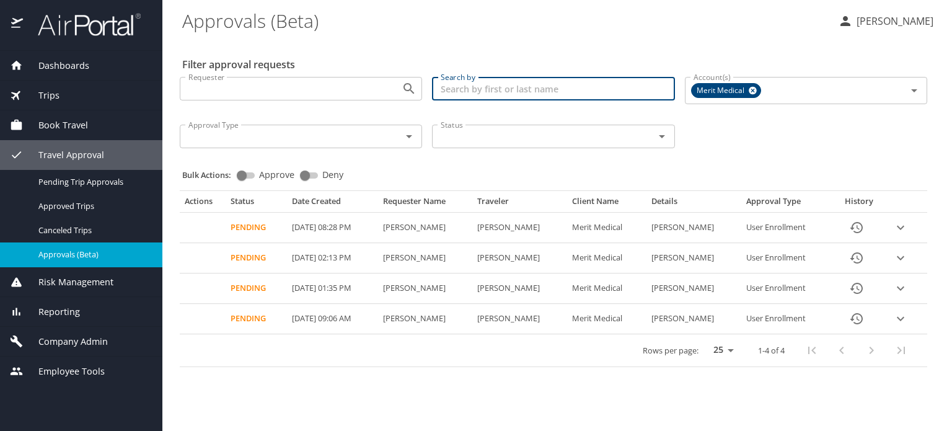
click at [729, 350] on select "25 50 100" at bounding box center [720, 350] width 35 height 19
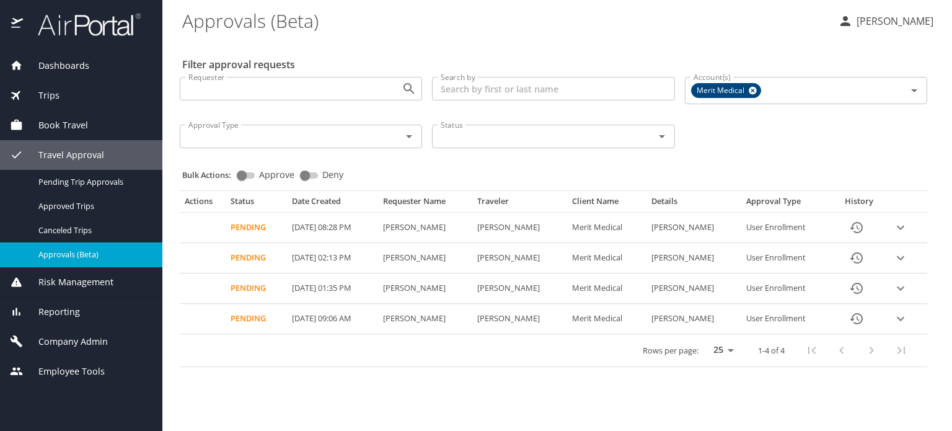
click at [729, 350] on select "25 50 100" at bounding box center [720, 350] width 35 height 19
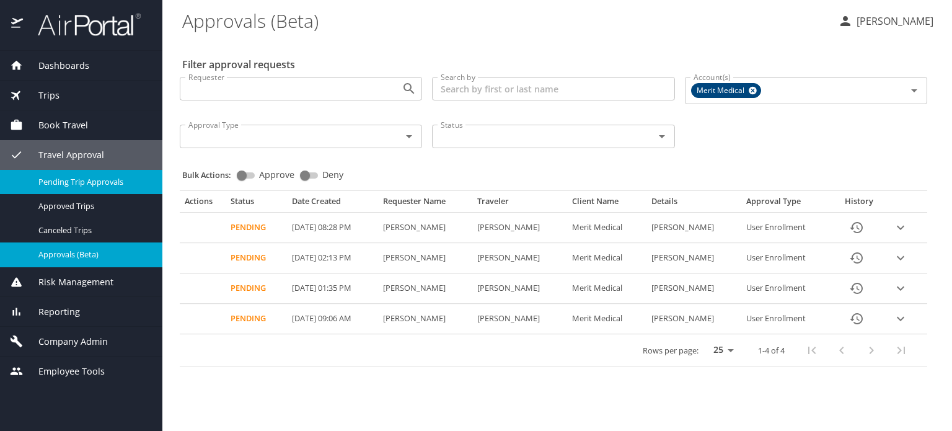
click at [92, 183] on span "Pending Trip Approvals" at bounding box center [92, 182] width 109 height 12
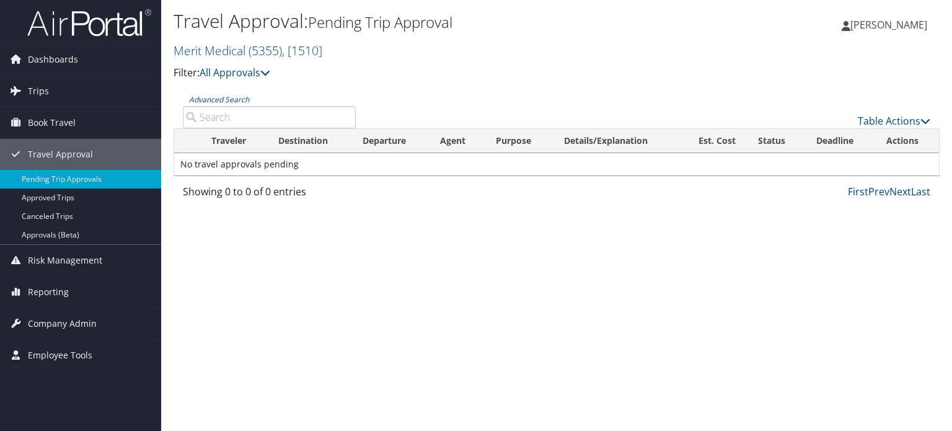
drag, startPoint x: 172, startPoint y: 24, endPoint x: 146, endPoint y: 24, distance: 26.0
click at [172, 24] on div "Travel Approval: Pending Trip Approval Merit Medical ( 5355 ) , [ 1510 ] Merit …" at bounding box center [556, 46] width 791 height 93
click at [129, 26] on img at bounding box center [89, 22] width 124 height 29
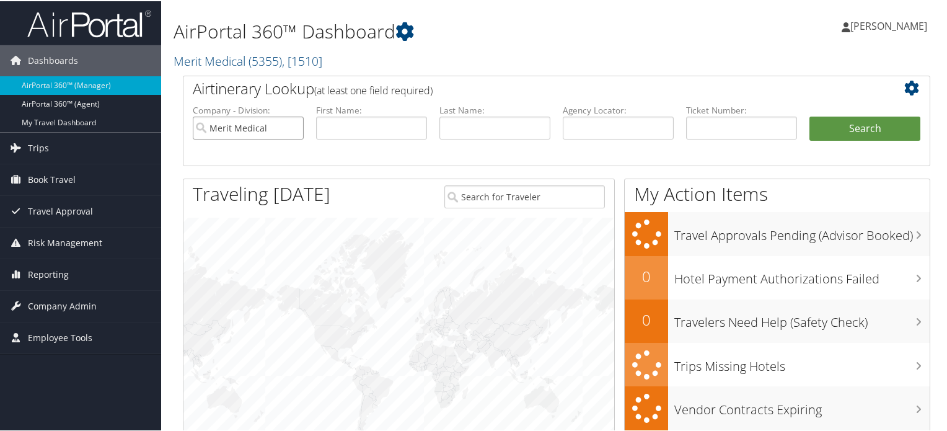
click at [292, 126] on input "Merit Medical" at bounding box center [248, 126] width 111 height 23
click at [597, 126] on input "text" at bounding box center [618, 126] width 111 height 23
paste input "DQB48S"
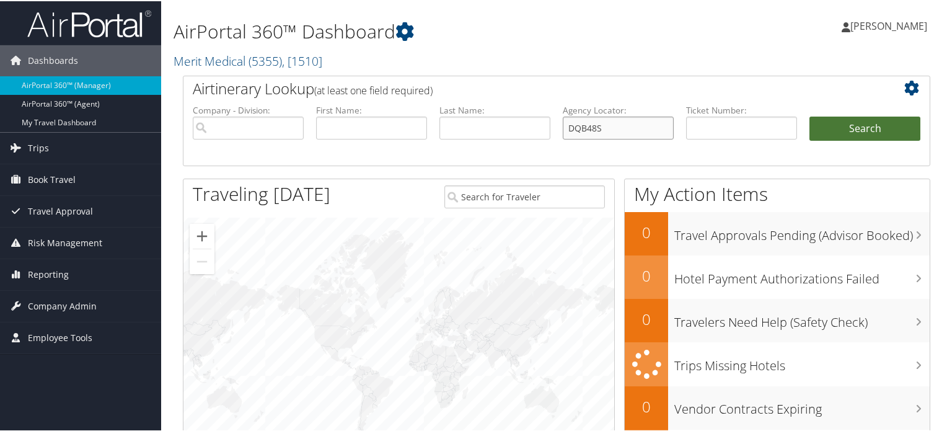
type input "DQB48S"
click at [836, 128] on button "Search" at bounding box center [864, 127] width 111 height 25
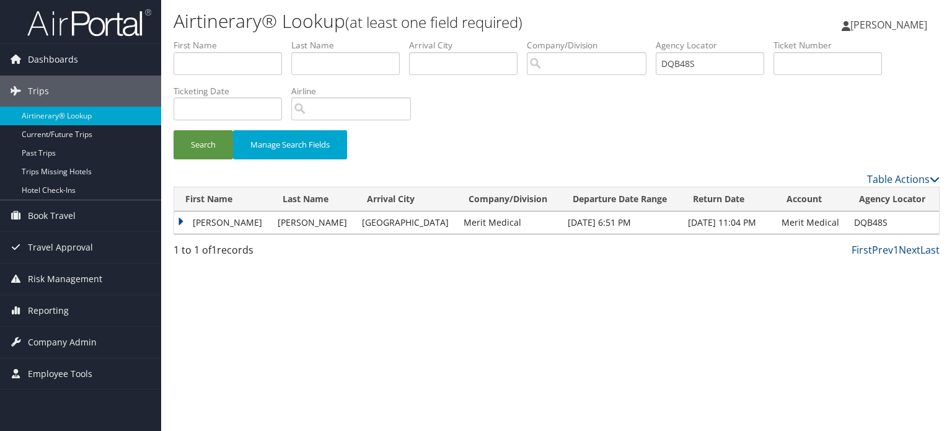
click at [183, 223] on td "SCOTT RICHARD" at bounding box center [222, 222] width 97 height 22
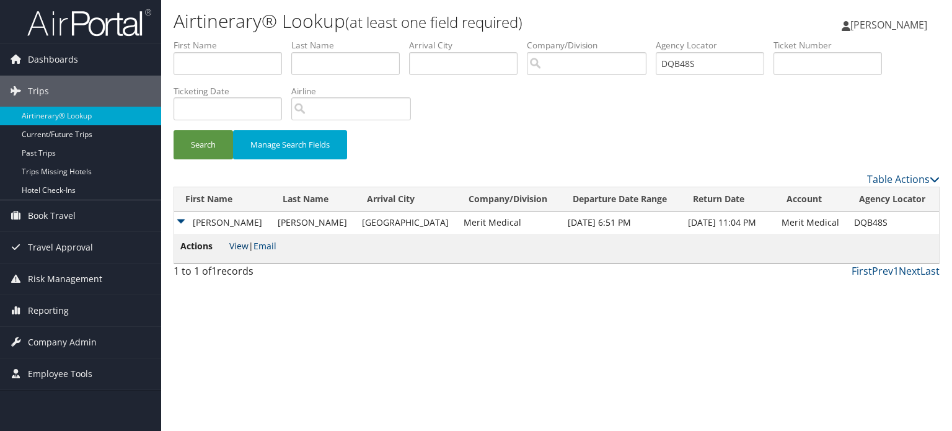
click at [240, 242] on link "View" at bounding box center [238, 246] width 19 height 12
click at [73, 345] on span "Company Admin" at bounding box center [62, 342] width 69 height 31
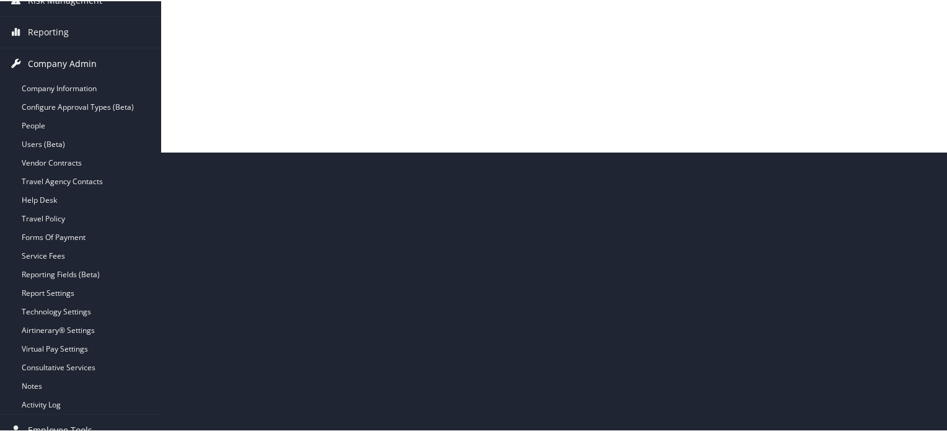
scroll to position [292, 0]
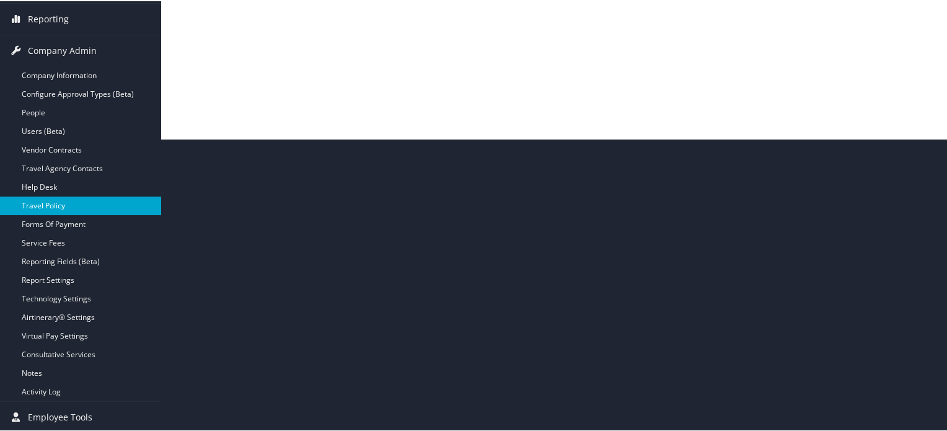
click at [58, 197] on link "Travel Policy" at bounding box center [80, 204] width 161 height 19
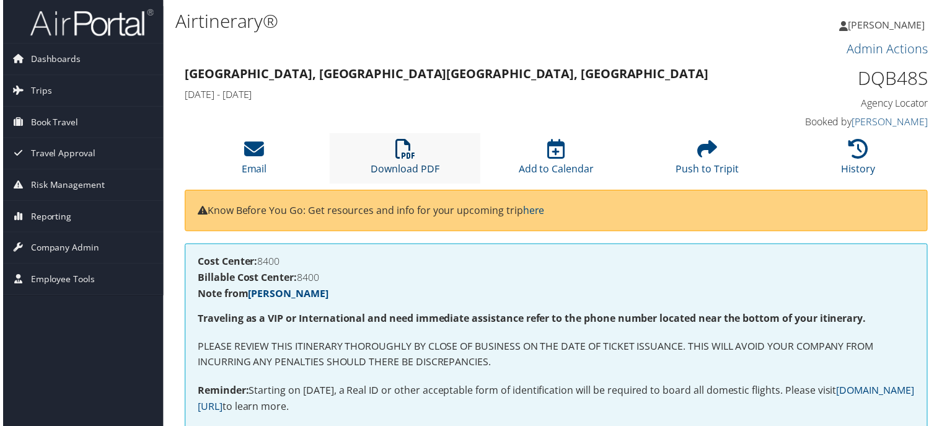
click at [410, 144] on icon at bounding box center [405, 150] width 20 height 20
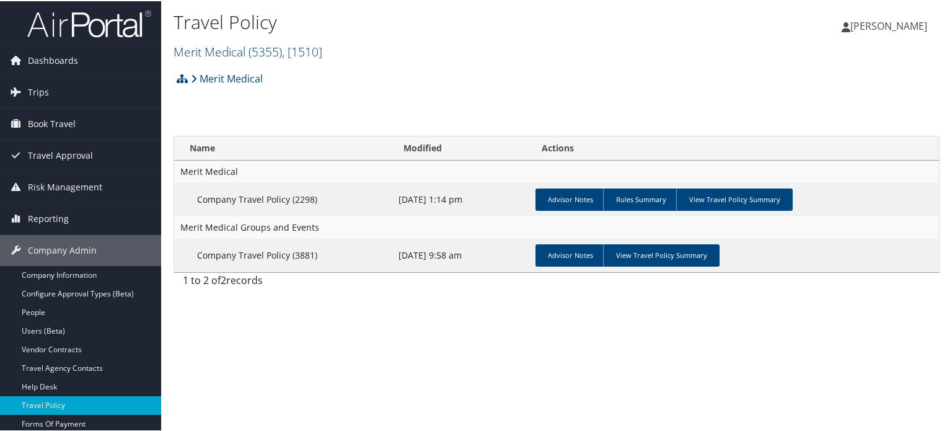
click at [262, 47] on span "( 5355 )" at bounding box center [264, 50] width 33 height 17
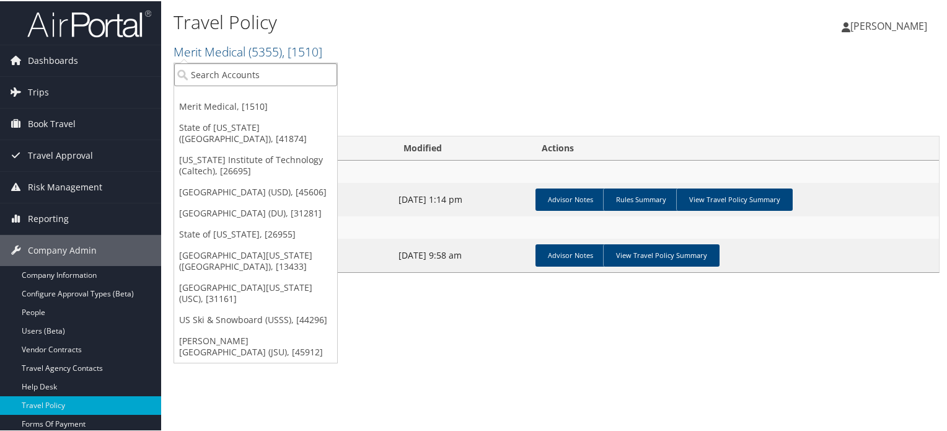
click at [269, 71] on input "search" at bounding box center [255, 73] width 163 height 23
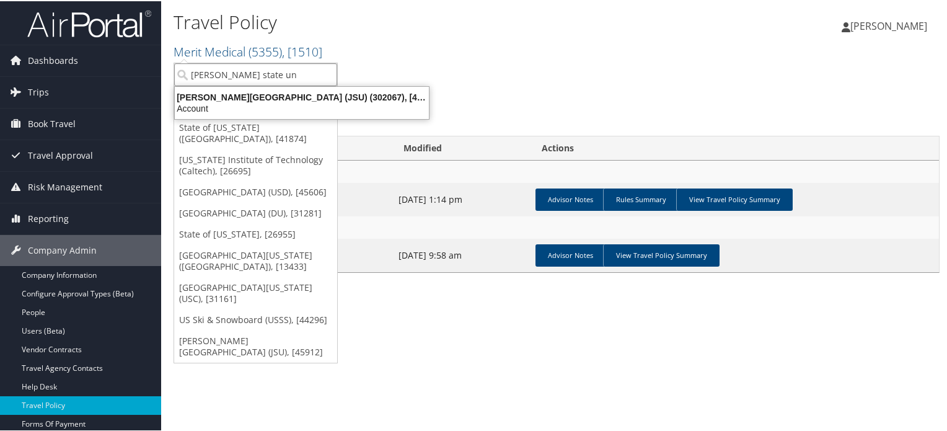
type input "[PERSON_NAME] state uni"
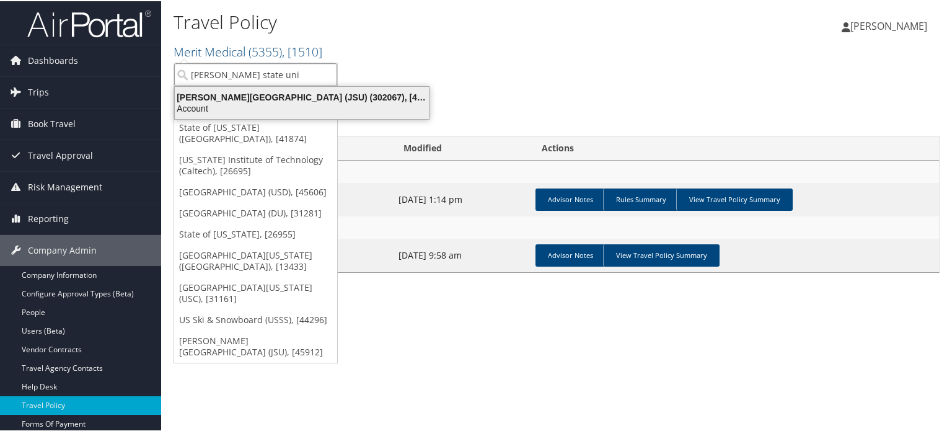
click at [270, 98] on div "[PERSON_NAME][GEOGRAPHIC_DATA] (JSU) (302067), [45912]" at bounding box center [301, 95] width 269 height 11
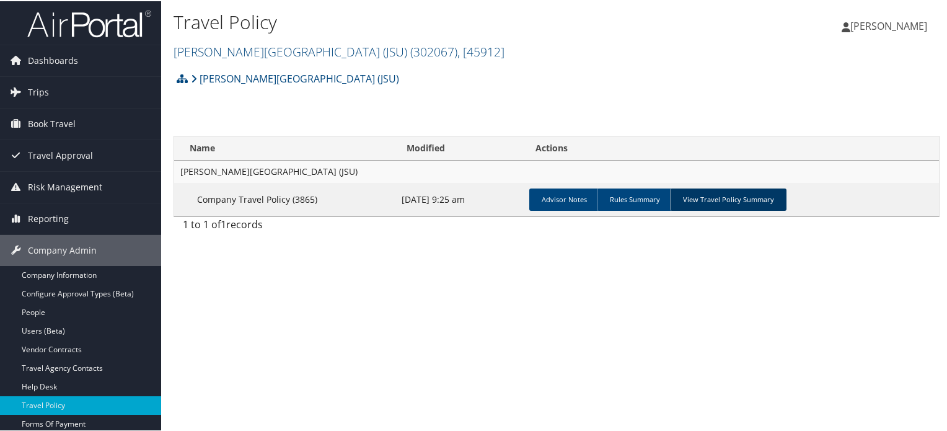
drag, startPoint x: 739, startPoint y: 206, endPoint x: 737, endPoint y: 198, distance: 8.9
click at [739, 205] on link "View Travel Policy Summary" at bounding box center [728, 198] width 116 height 22
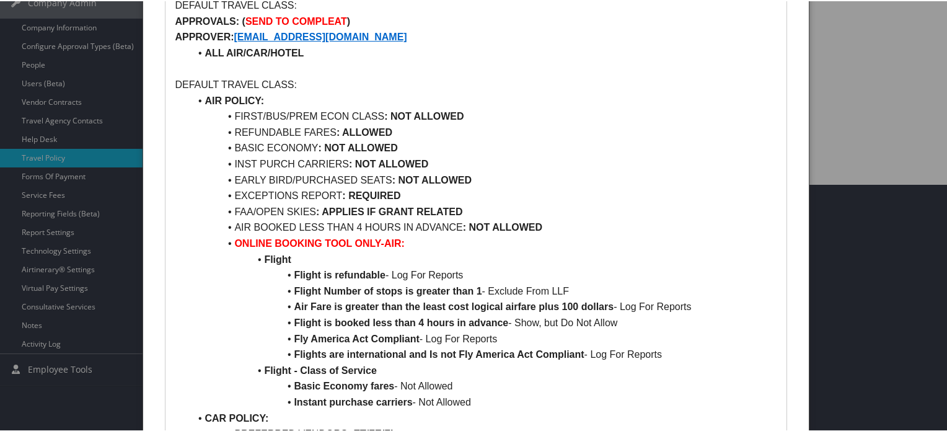
scroll to position [248, 0]
